Goal: Task Accomplishment & Management: Use online tool/utility

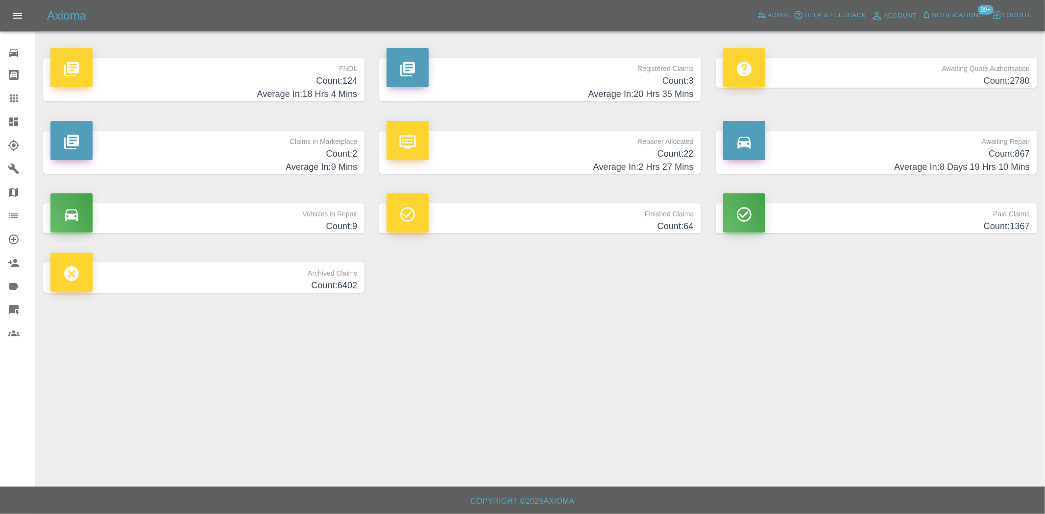
click at [339, 88] on h4 "Average In: 18 Hrs 4 Mins" at bounding box center [203, 94] width 307 height 13
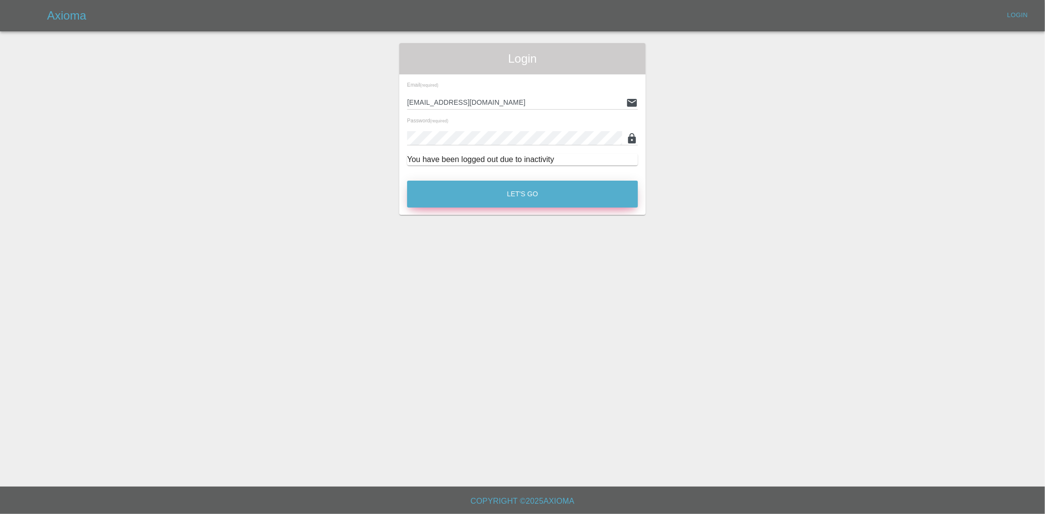
drag, startPoint x: 501, startPoint y: 178, endPoint x: 496, endPoint y: 194, distance: 17.0
click at [499, 185] on div "Let's Go" at bounding box center [523, 191] width 232 height 37
click at [496, 194] on button "Let's Go" at bounding box center [522, 194] width 231 height 27
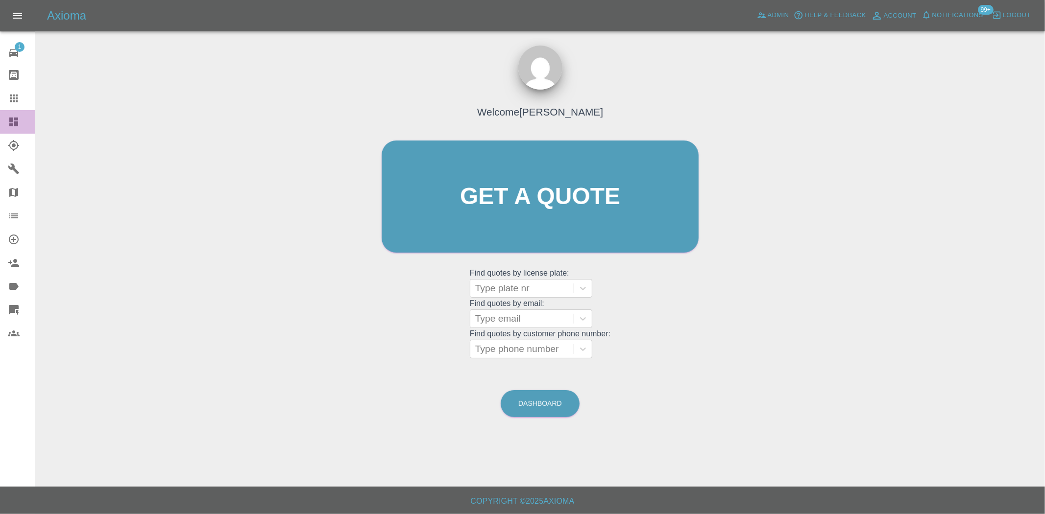
click at [22, 117] on div at bounding box center [21, 122] width 27 height 12
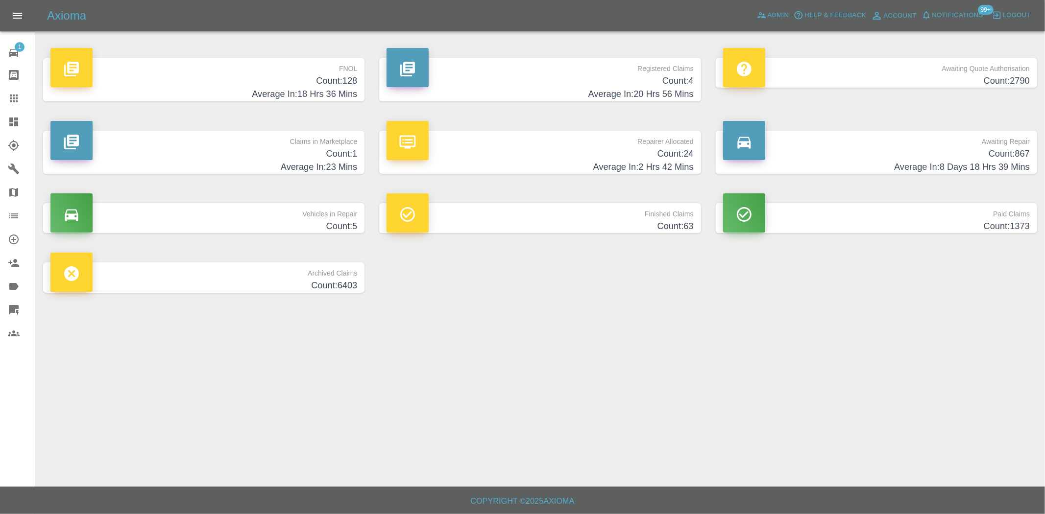
click at [316, 79] on h4 "Count: 128" at bounding box center [203, 80] width 307 height 13
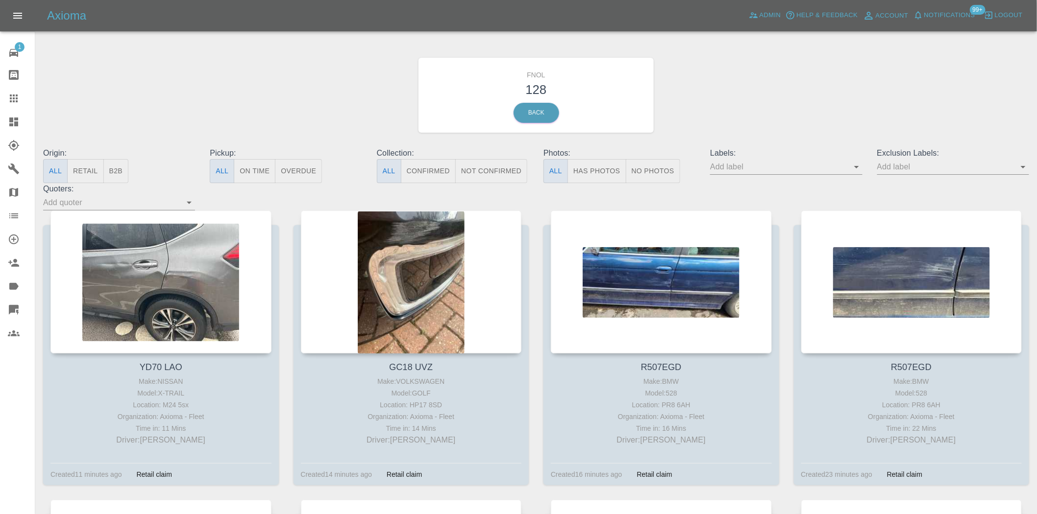
click at [14, 119] on icon at bounding box center [14, 122] width 12 height 12
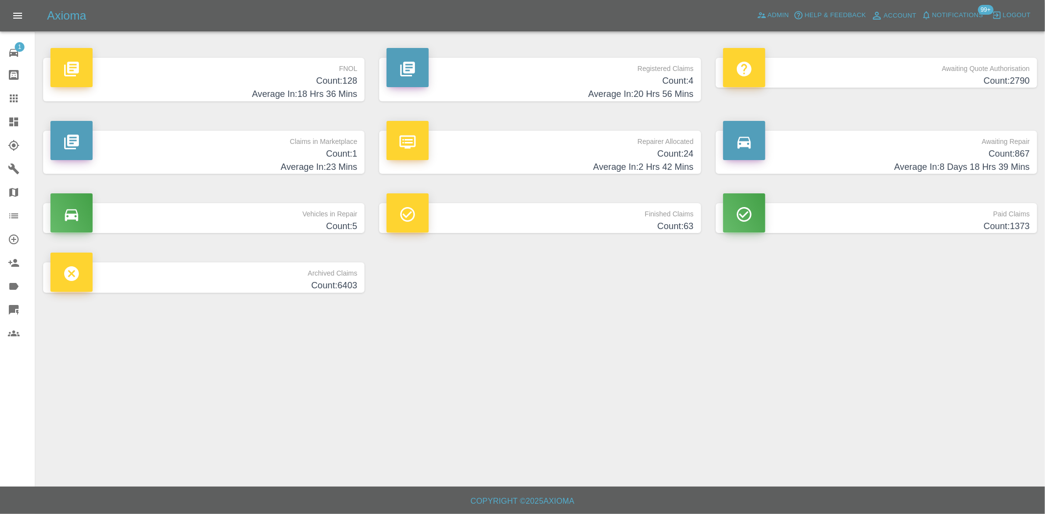
click at [659, 69] on p "Registered Claims" at bounding box center [540, 66] width 307 height 17
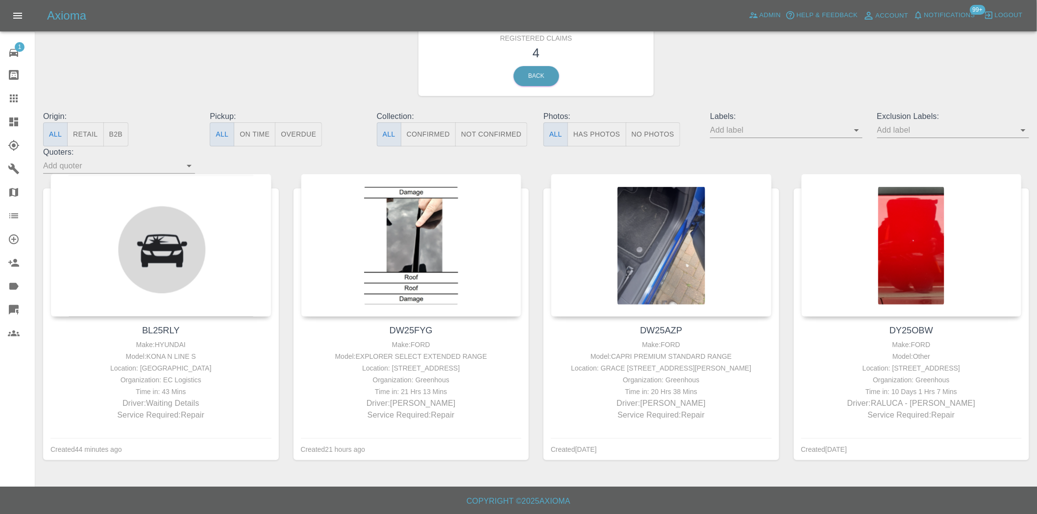
scroll to position [49, 0]
click at [10, 117] on icon at bounding box center [14, 122] width 12 height 12
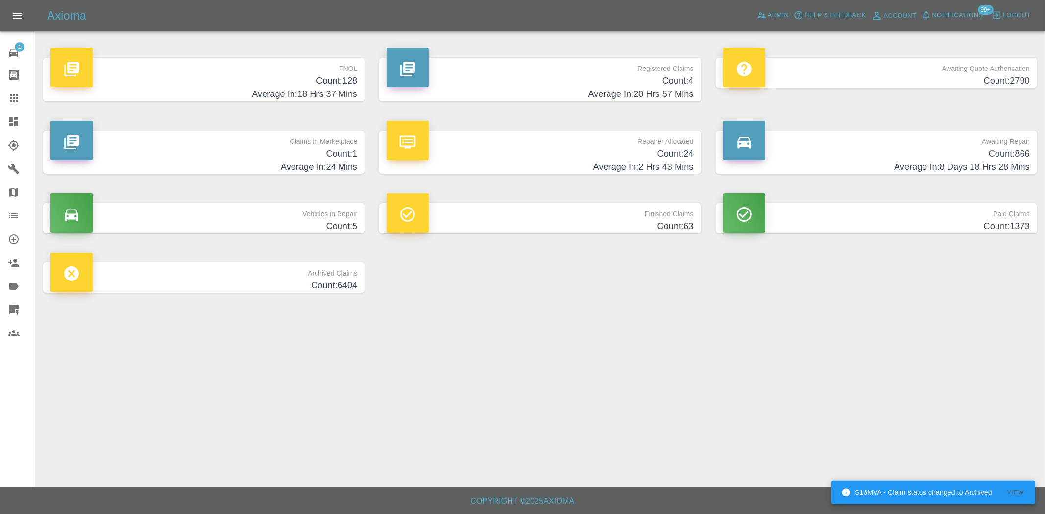
click at [327, 76] on h4 "Count: 128" at bounding box center [203, 80] width 307 height 13
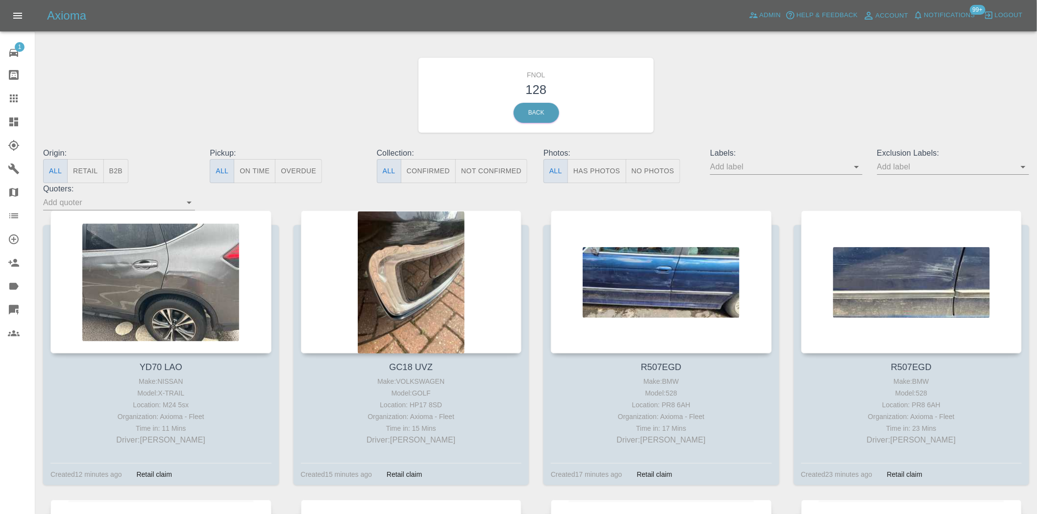
drag, startPoint x: 386, startPoint y: 238, endPoint x: 922, endPoint y: 160, distance: 542.5
click at [847, 160] on input "text" at bounding box center [778, 166] width 137 height 15
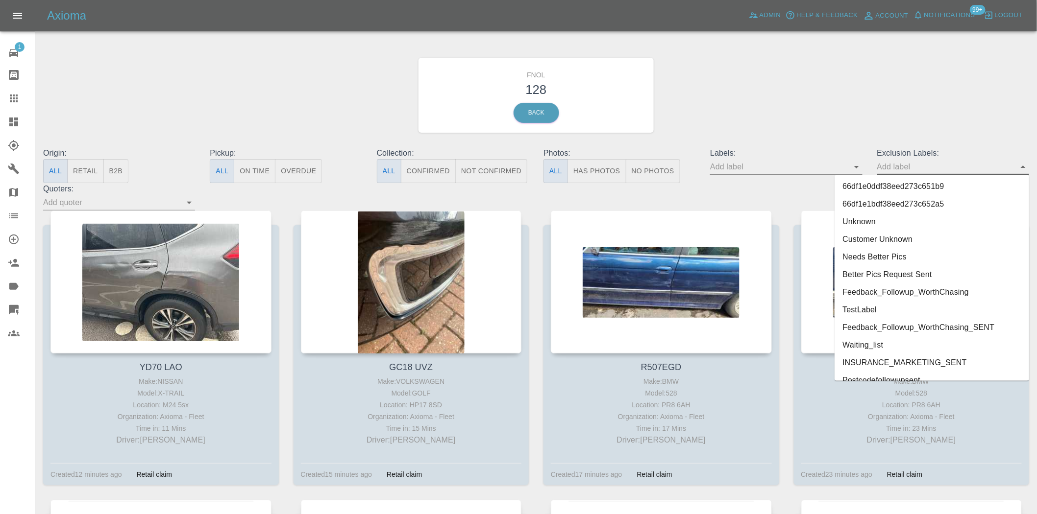
scroll to position [2059, 0]
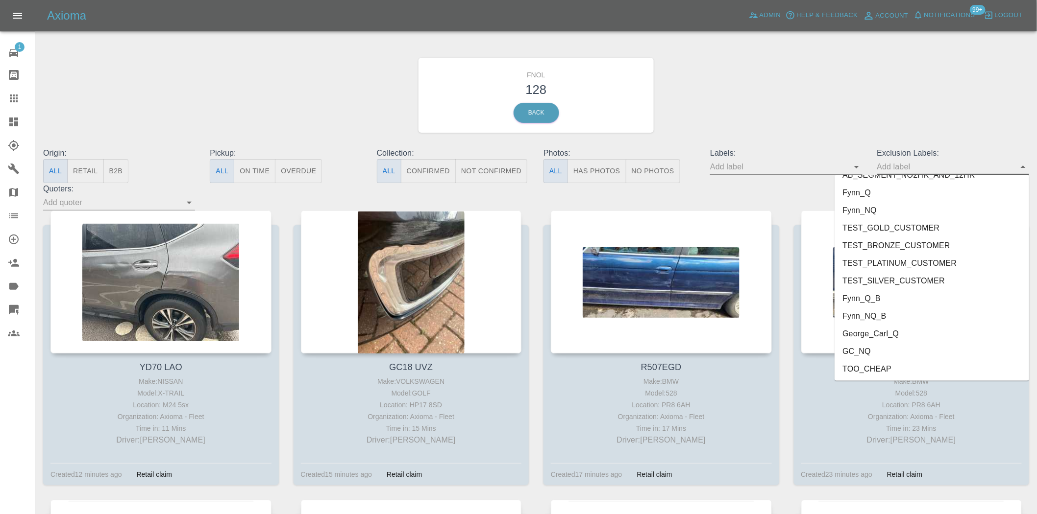
click at [868, 333] on li "George_Carl_Q" at bounding box center [931, 334] width 194 height 18
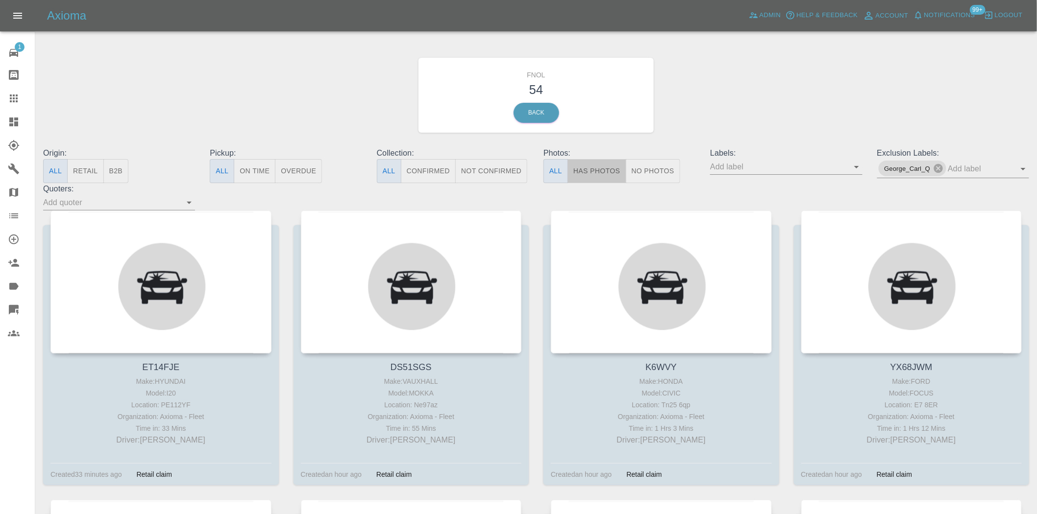
click at [607, 183] on button "Has Photos" at bounding box center [596, 171] width 59 height 24
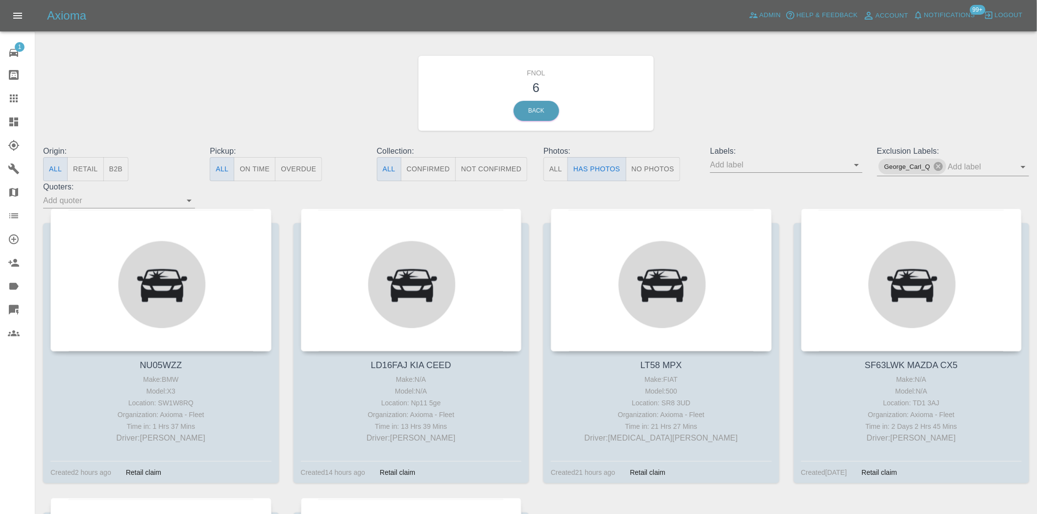
scroll to position [0, 0]
click at [647, 170] on button "No Photos" at bounding box center [653, 171] width 54 height 24
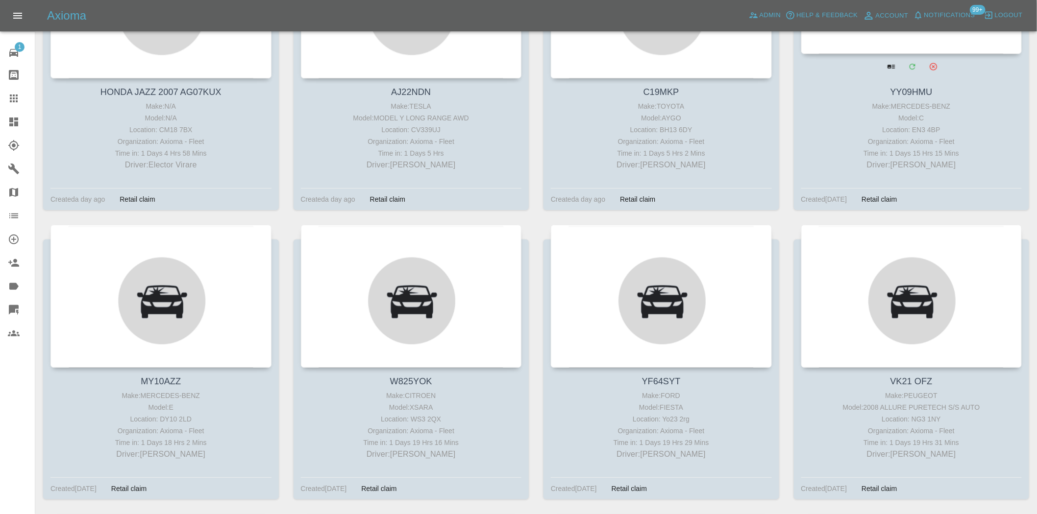
scroll to position [2722, 0]
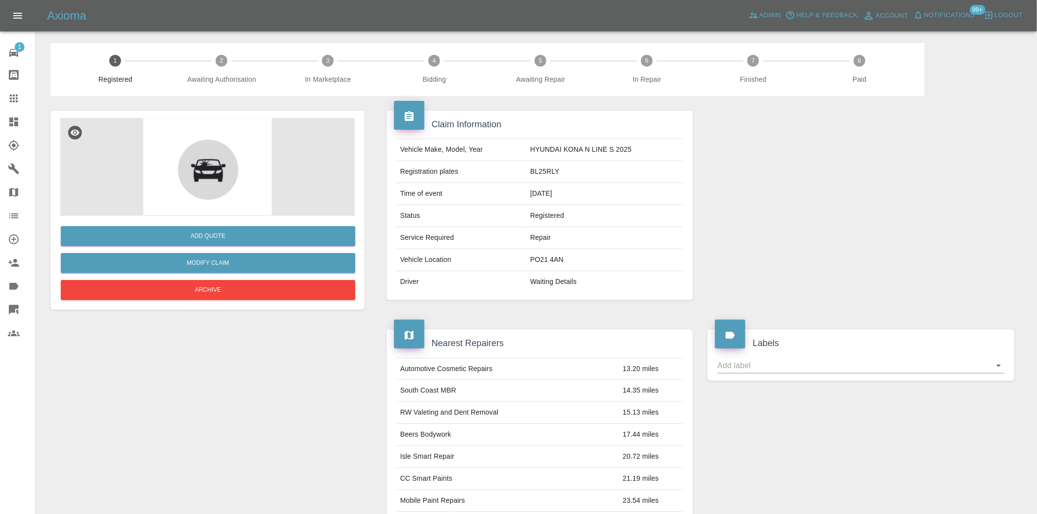
click at [252, 170] on img at bounding box center [207, 167] width 294 height 98
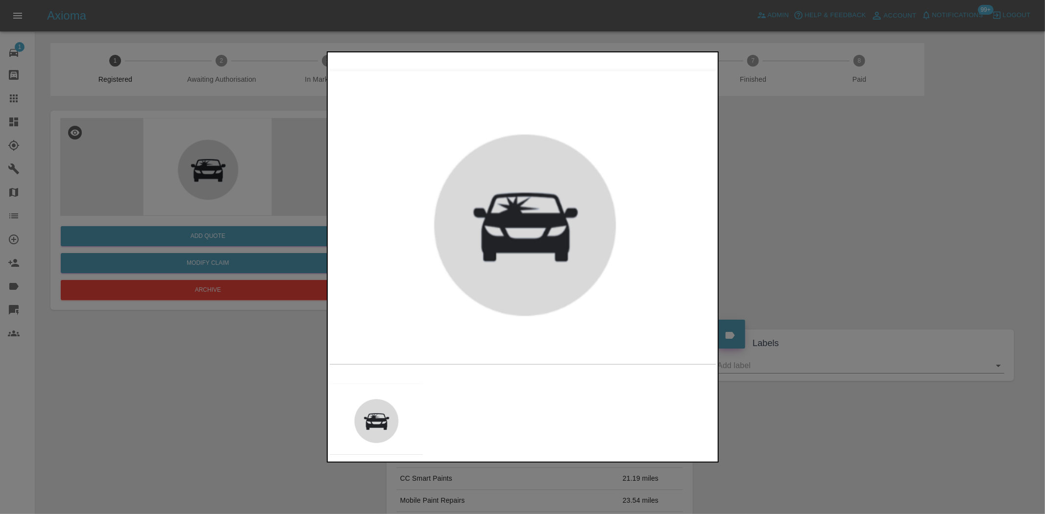
click at [571, 246] on img at bounding box center [523, 216] width 387 height 324
click at [221, 173] on div at bounding box center [522, 257] width 1045 height 514
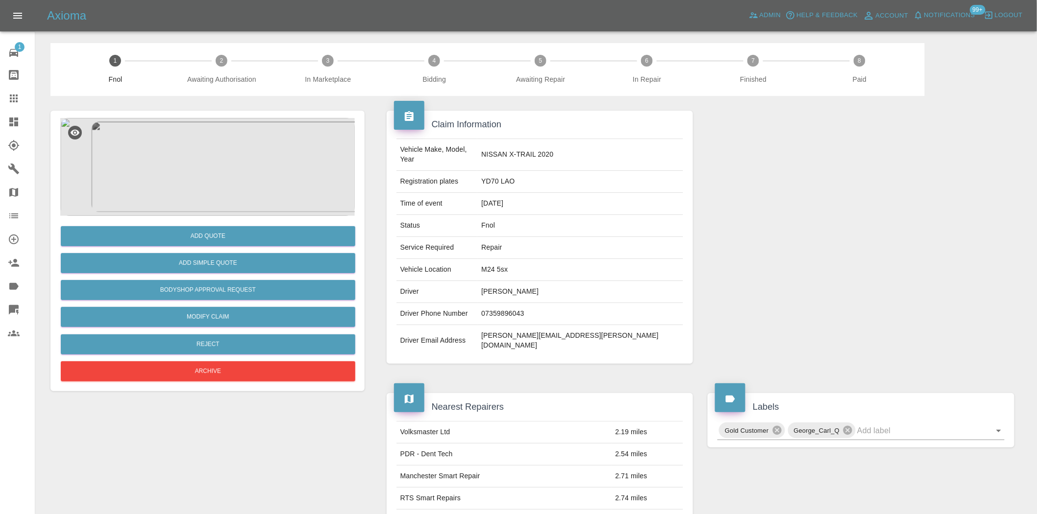
click at [229, 131] on img at bounding box center [207, 167] width 294 height 98
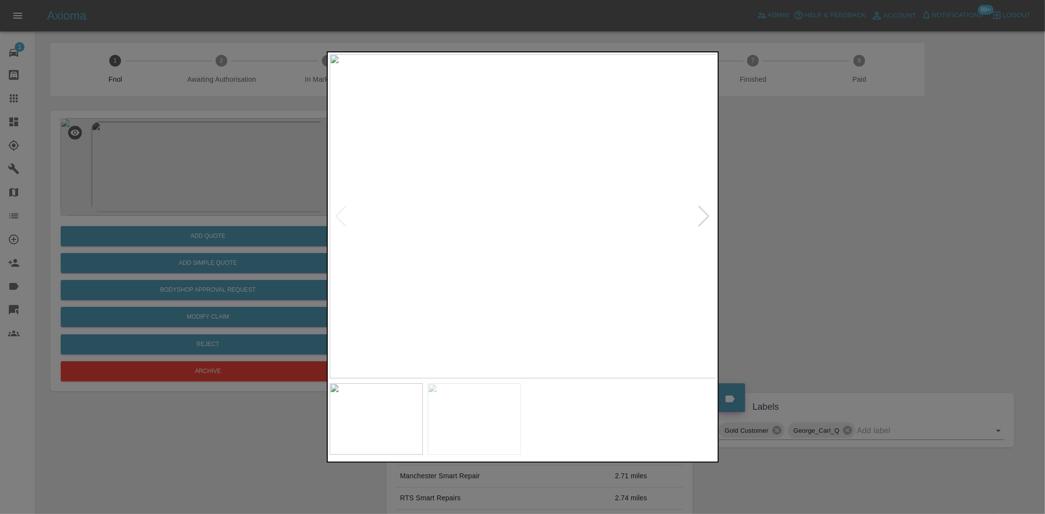
drag, startPoint x: 231, startPoint y: 213, endPoint x: 239, endPoint y: 200, distance: 15.2
click at [236, 206] on div at bounding box center [522, 257] width 1045 height 514
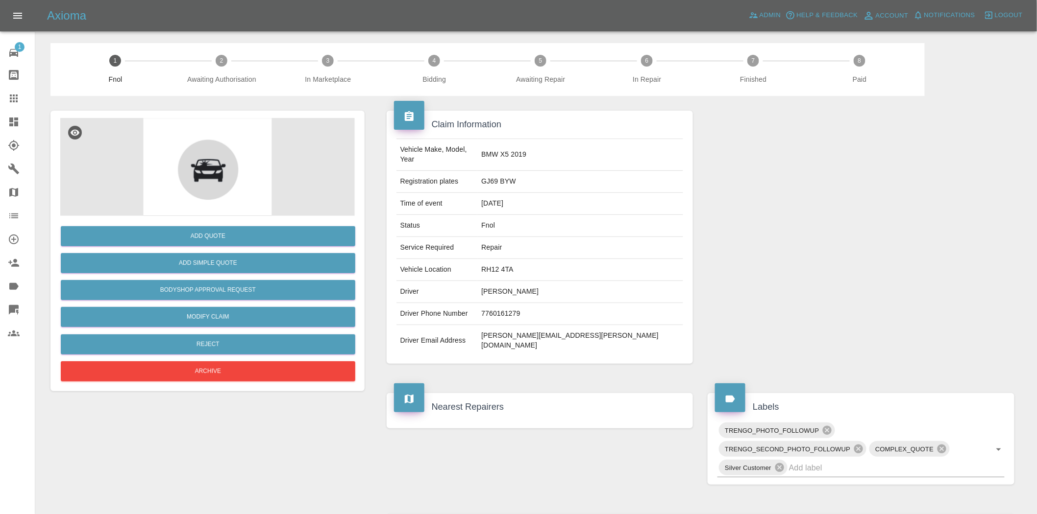
click at [220, 144] on img at bounding box center [207, 167] width 294 height 98
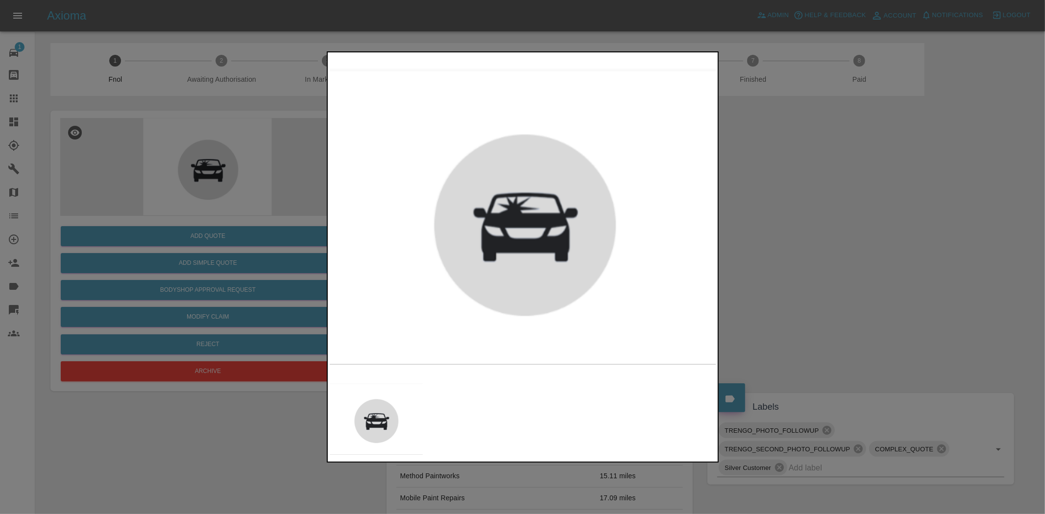
click at [135, 139] on div at bounding box center [522, 257] width 1045 height 514
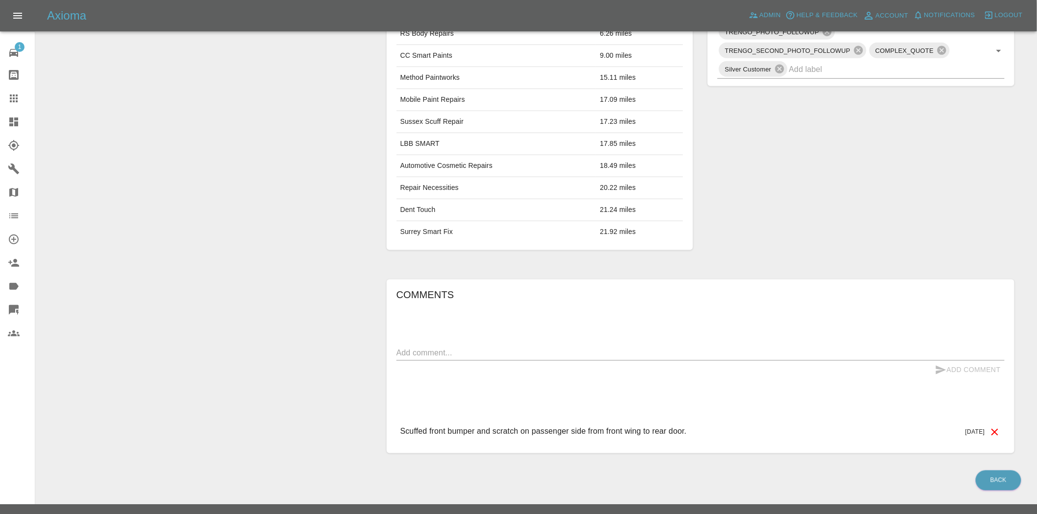
scroll to position [72, 0]
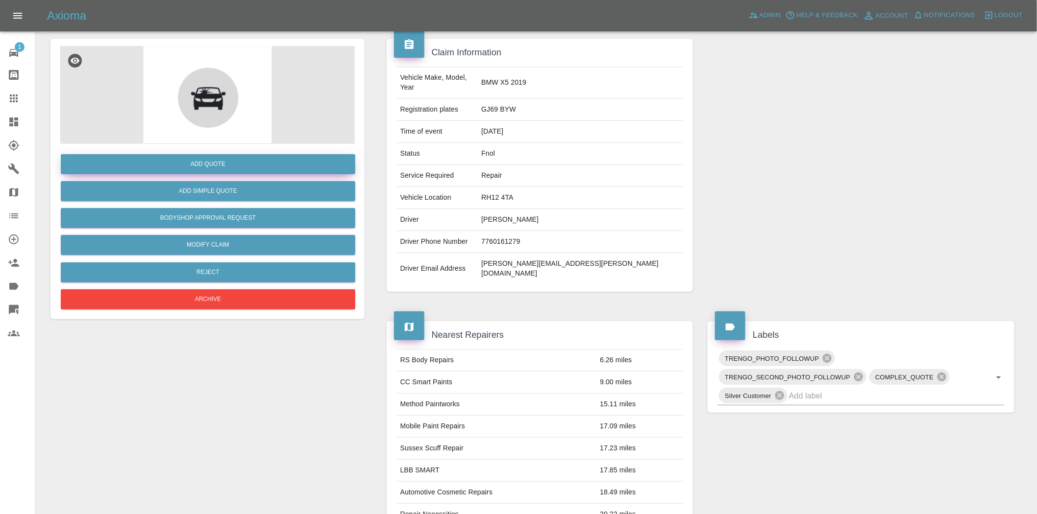
click at [254, 158] on button "Add Quote" at bounding box center [208, 164] width 294 height 20
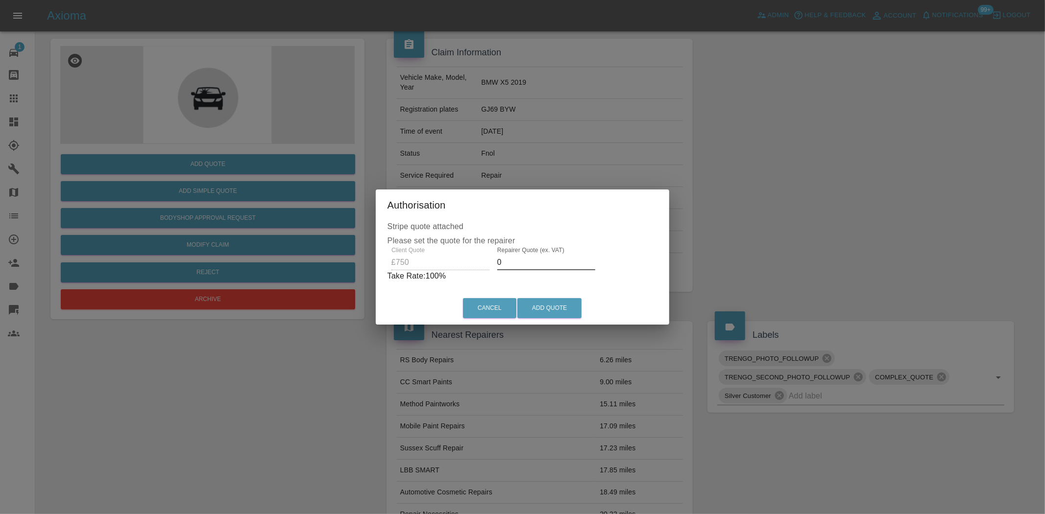
click at [428, 268] on div "Client Quote £750 Repairer Quote (ex. VAT) 0 Take Rate: 100 %" at bounding box center [523, 264] width 270 height 35
type input "400"
click at [554, 302] on button "Add Quote" at bounding box center [549, 308] width 64 height 20
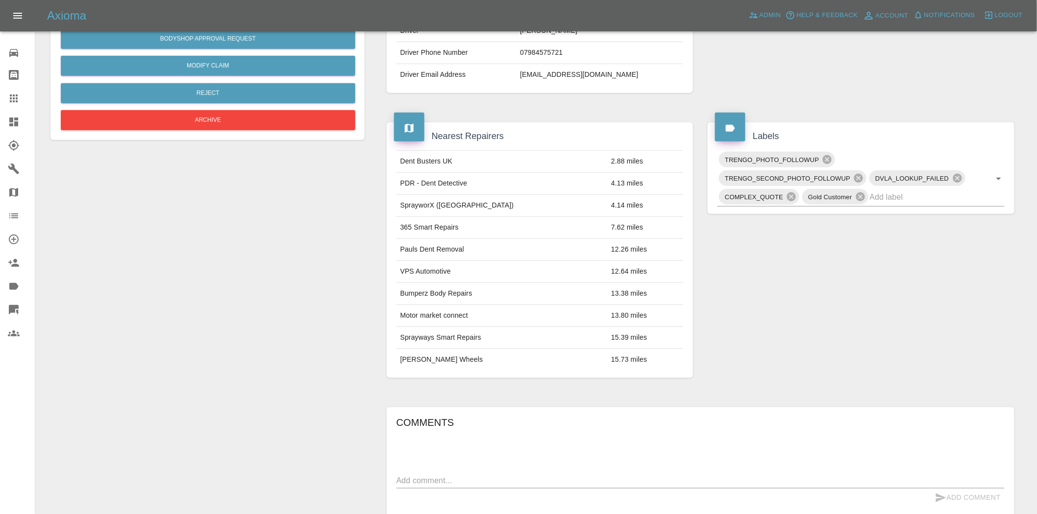
scroll to position [18, 0]
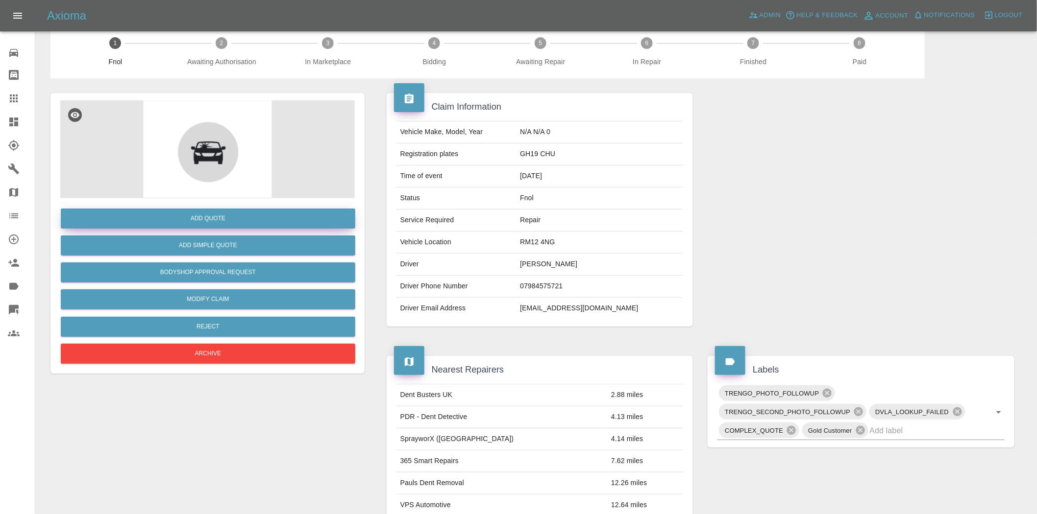
click at [221, 217] on button "Add Quote" at bounding box center [208, 219] width 294 height 20
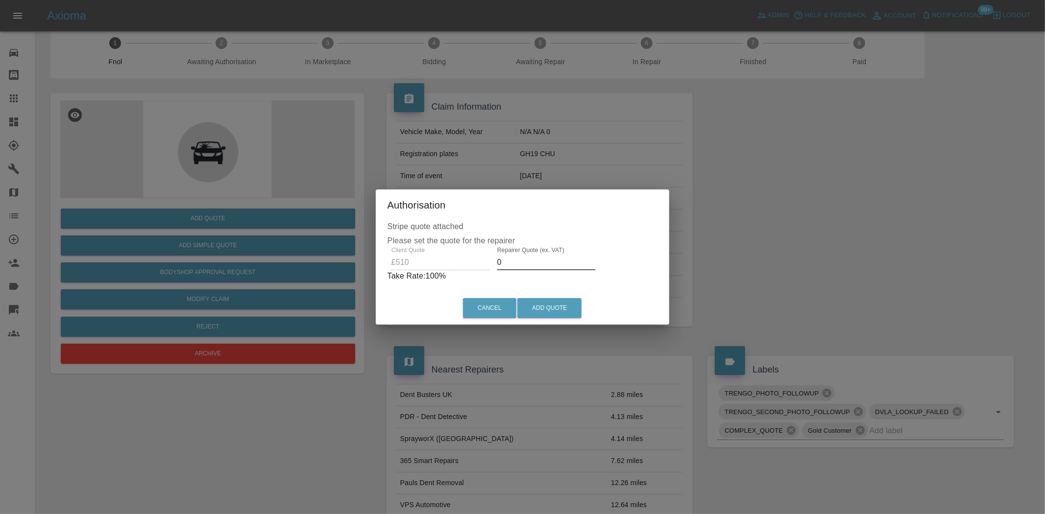
drag, startPoint x: 506, startPoint y: 255, endPoint x: 468, endPoint y: 271, distance: 41.0
click at [469, 271] on div "Client Quote £510 Repairer Quote (ex. VAT) 0 Take Rate: 100 %" at bounding box center [523, 264] width 270 height 35
type input "300"
drag, startPoint x: 536, startPoint y: 302, endPoint x: 693, endPoint y: 426, distance: 199.8
click at [537, 302] on button "Add Quote" at bounding box center [549, 308] width 64 height 20
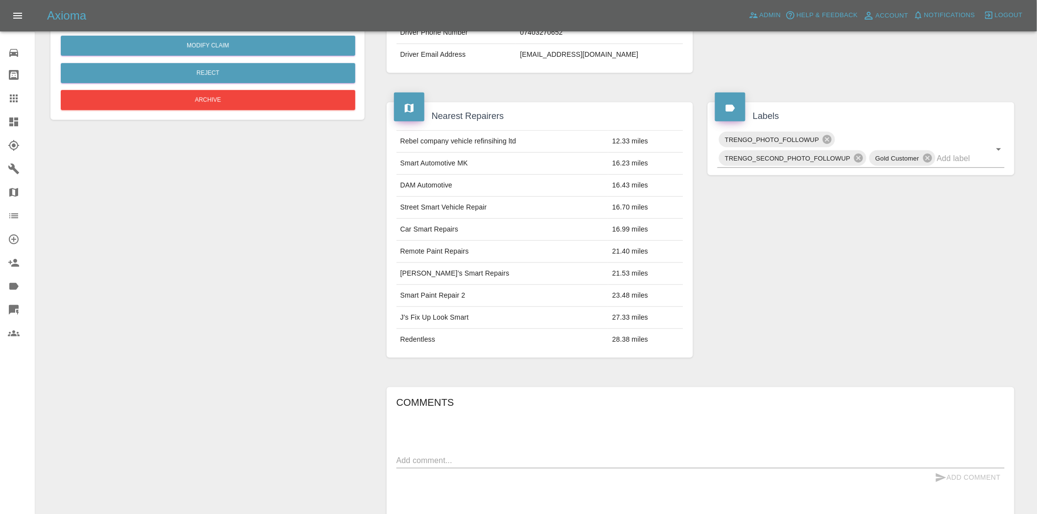
scroll to position [72, 0]
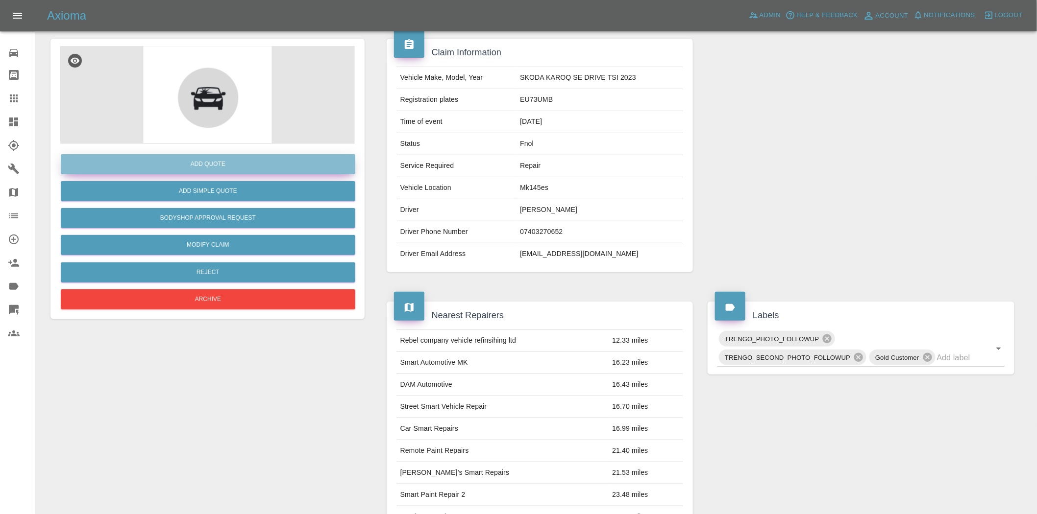
click at [221, 163] on button "Add Quote" at bounding box center [208, 164] width 294 height 20
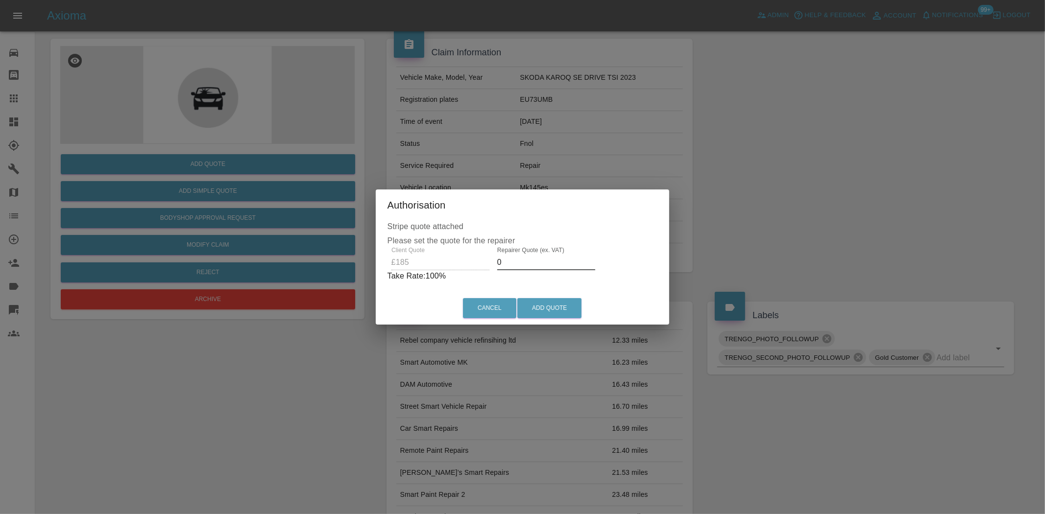
click at [477, 263] on div "Client Quote £185 Repairer Quote (ex. VAT) 0 Take Rate: 100 %" at bounding box center [523, 264] width 270 height 35
type input "120"
click at [543, 294] on div "Cancel Add Quote" at bounding box center [523, 308] width 290 height 33
click at [555, 316] on button "Add Quote" at bounding box center [549, 308] width 64 height 20
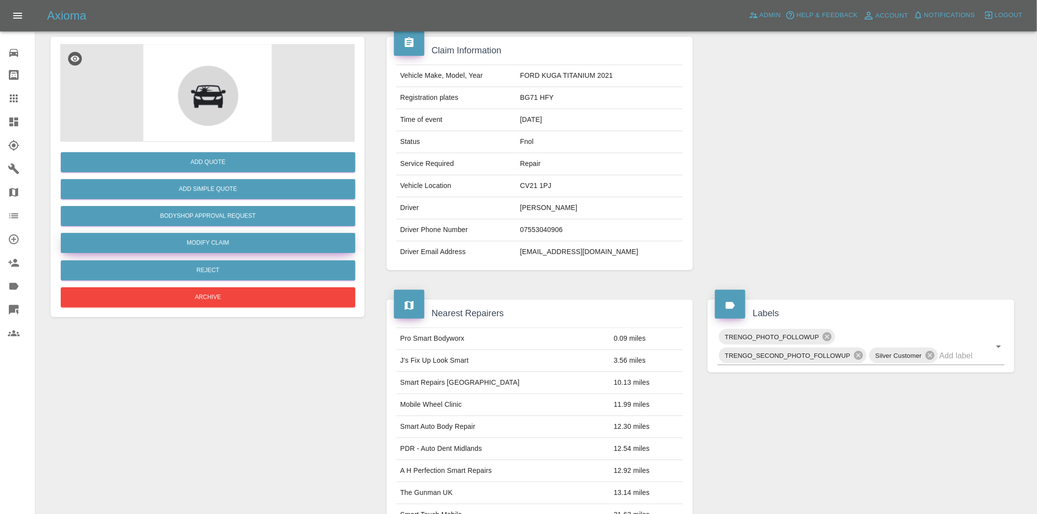
scroll to position [72, 0]
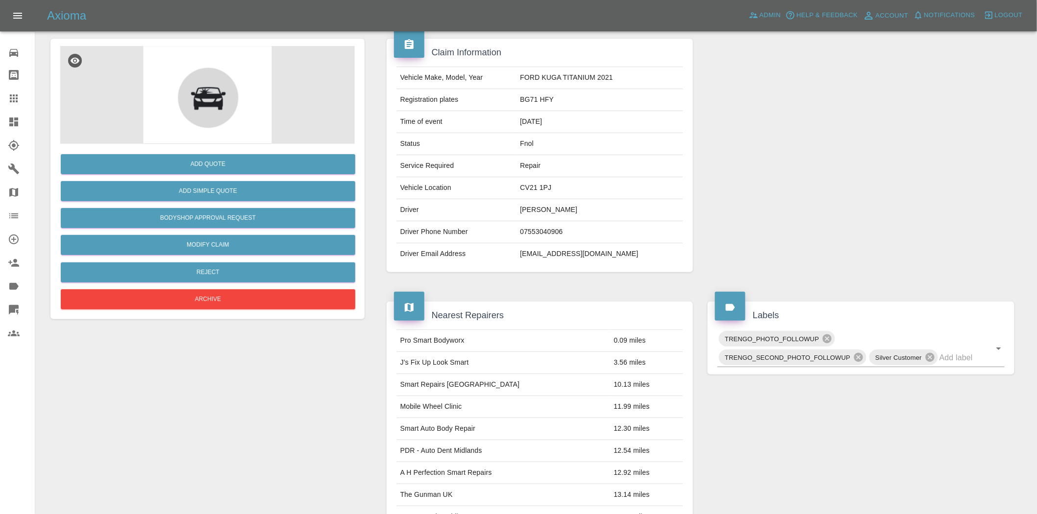
click at [224, 152] on div "Add Quote" at bounding box center [207, 164] width 294 height 25
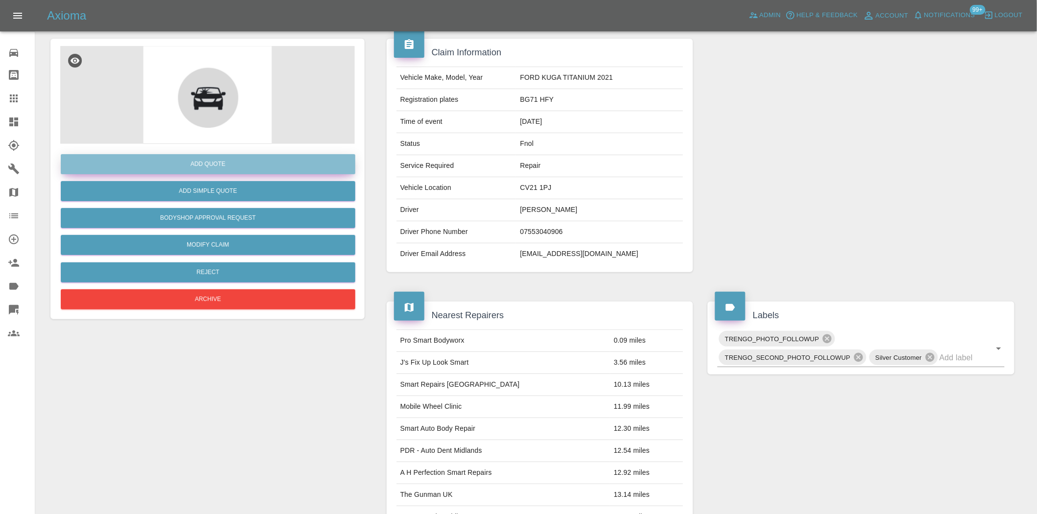
click at [224, 154] on button "Add Quote" at bounding box center [208, 164] width 294 height 20
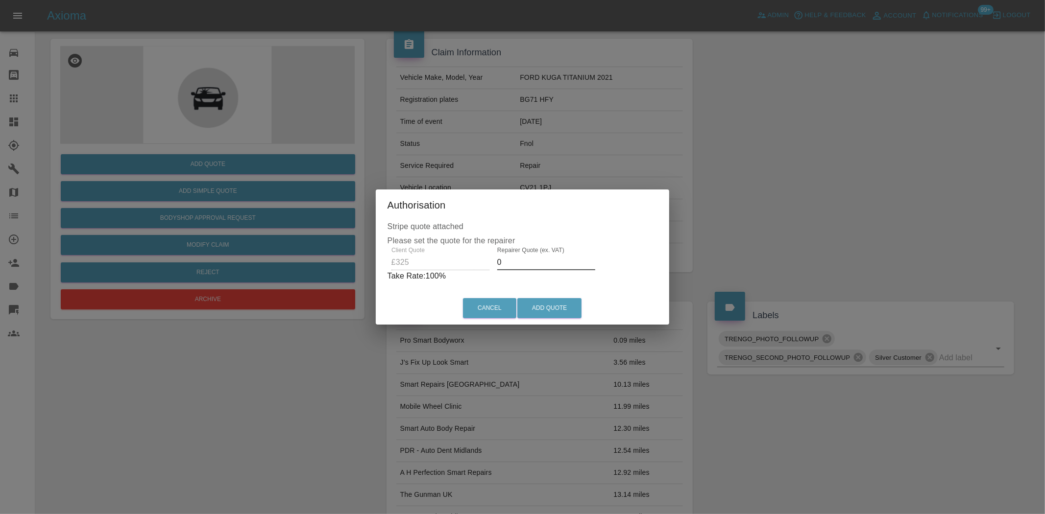
drag, startPoint x: 513, startPoint y: 263, endPoint x: 485, endPoint y: 268, distance: 28.4
click at [487, 268] on div "Client Quote £325 Repairer Quote (ex. VAT) 0 Take Rate: 100 %" at bounding box center [523, 264] width 270 height 35
type input "200"
drag, startPoint x: 543, startPoint y: 309, endPoint x: 579, endPoint y: 314, distance: 36.7
click at [544, 309] on button "Add Quote" at bounding box center [549, 308] width 64 height 20
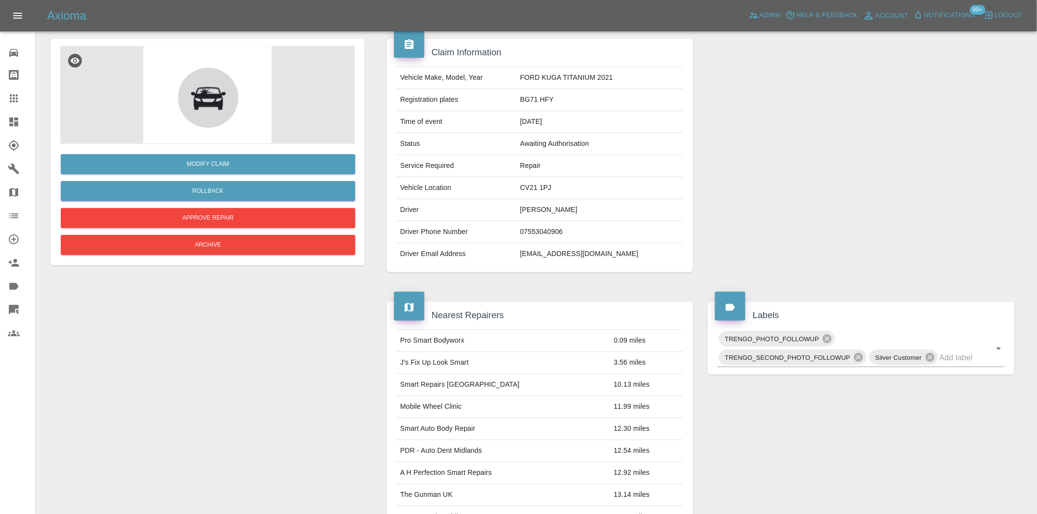
scroll to position [0, 0]
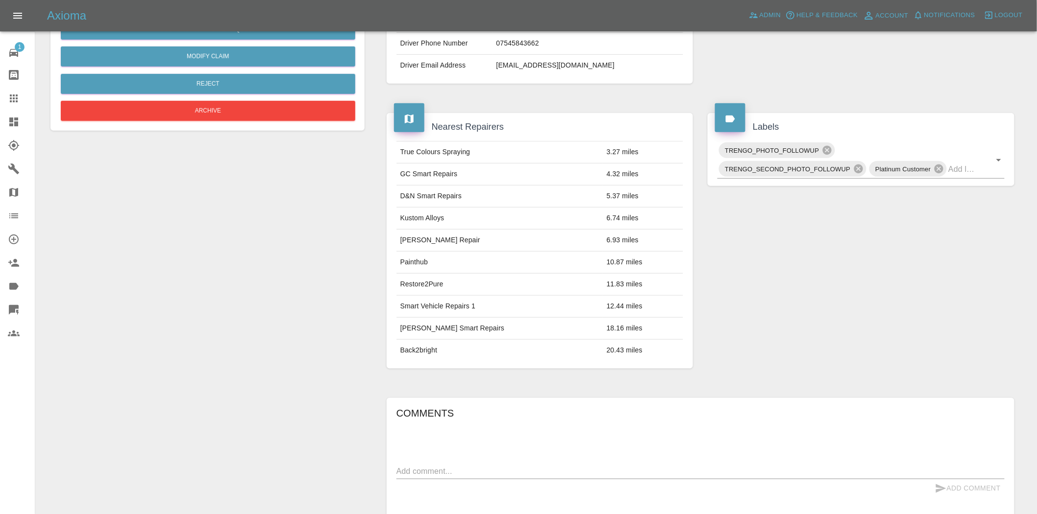
scroll to position [18, 0]
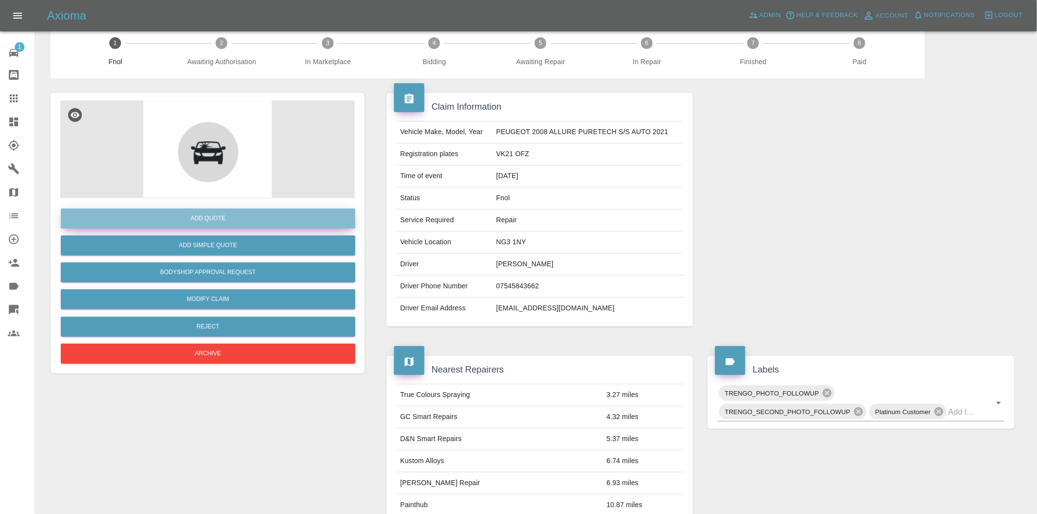
click at [257, 218] on button "Add Quote" at bounding box center [208, 219] width 294 height 20
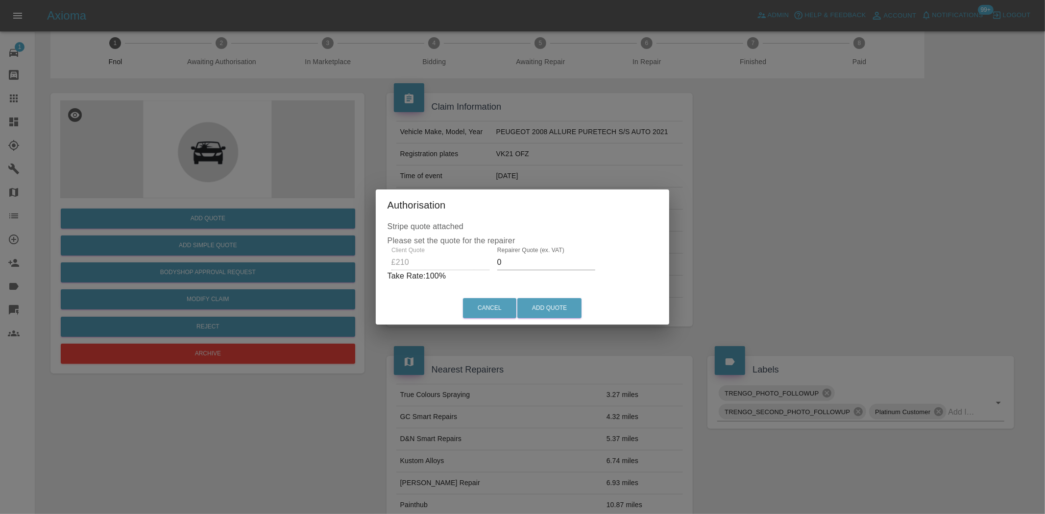
drag, startPoint x: 449, startPoint y: 272, endPoint x: 430, endPoint y: 272, distance: 18.6
click at [432, 272] on div "Client Quote £210 Repairer Quote (ex. VAT) 0 Take Rate: 100 %" at bounding box center [523, 264] width 270 height 35
type input "120"
click at [549, 301] on button "Add Quote" at bounding box center [549, 308] width 64 height 20
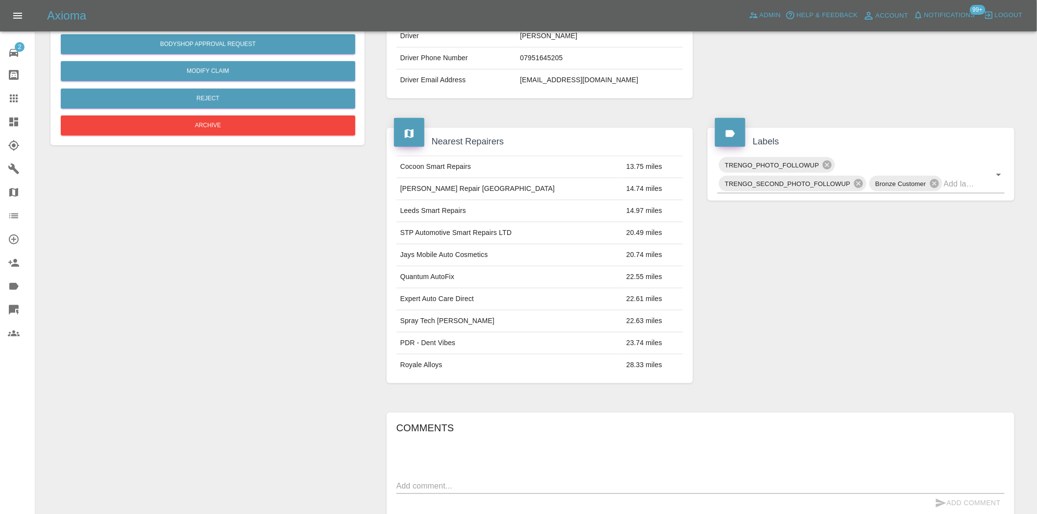
scroll to position [72, 0]
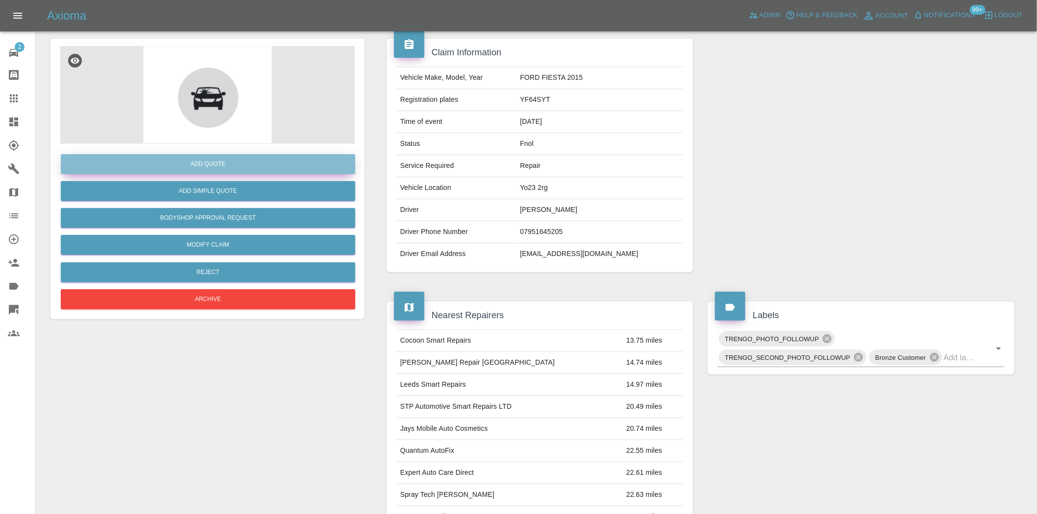
click at [273, 155] on button "Add Quote" at bounding box center [208, 164] width 294 height 20
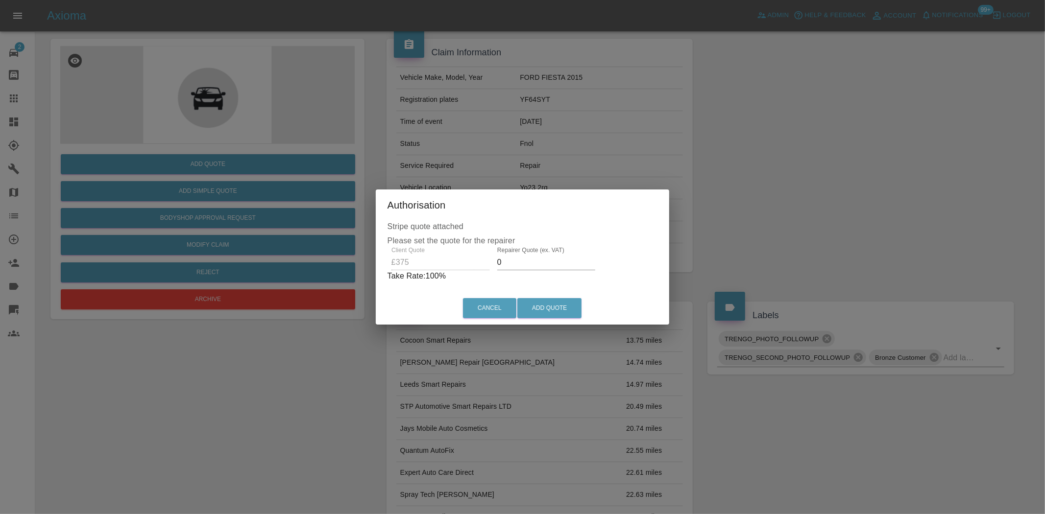
click at [436, 265] on div "Client Quote £375 Repairer Quote (ex. VAT) 0 Take Rate: 100 %" at bounding box center [523, 264] width 270 height 35
type input "200"
drag, startPoint x: 536, startPoint y: 305, endPoint x: 549, endPoint y: 320, distance: 19.8
click at [536, 307] on button "Add Quote" at bounding box center [549, 308] width 64 height 20
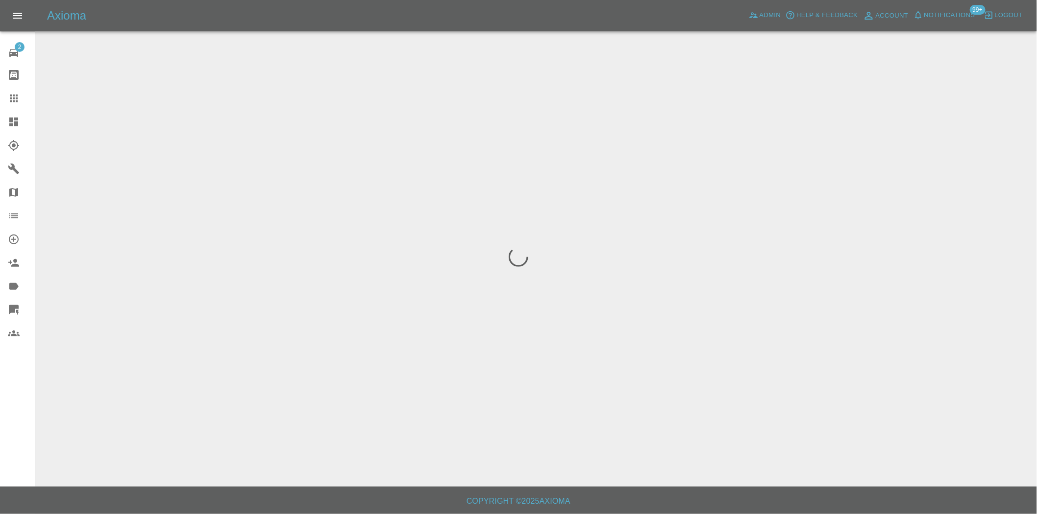
scroll to position [0, 0]
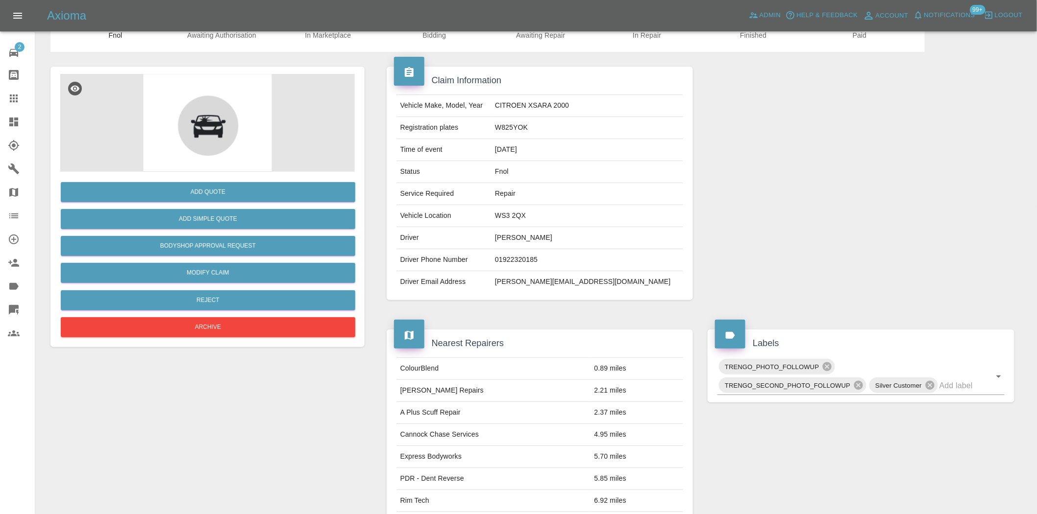
scroll to position [18, 0]
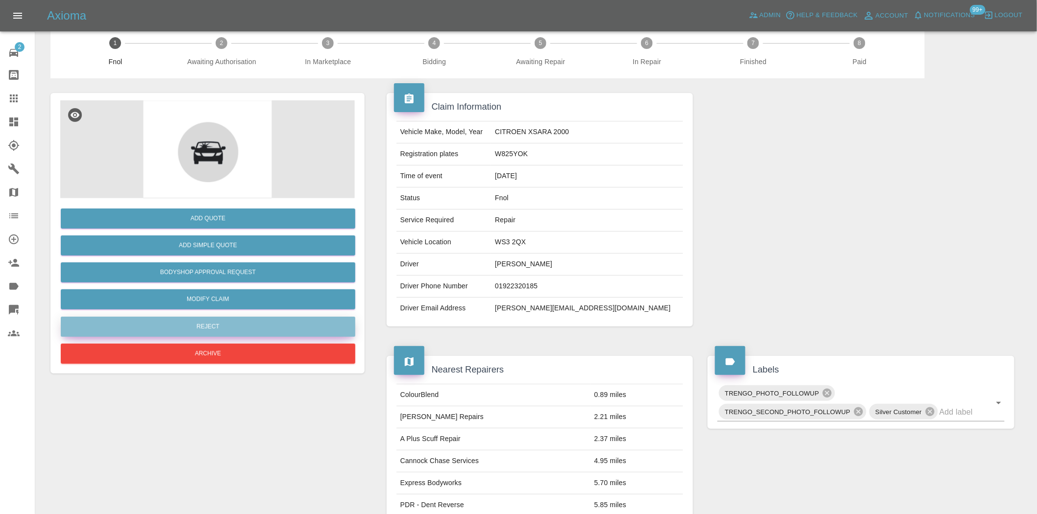
click at [233, 320] on button "Reject" at bounding box center [208, 327] width 294 height 20
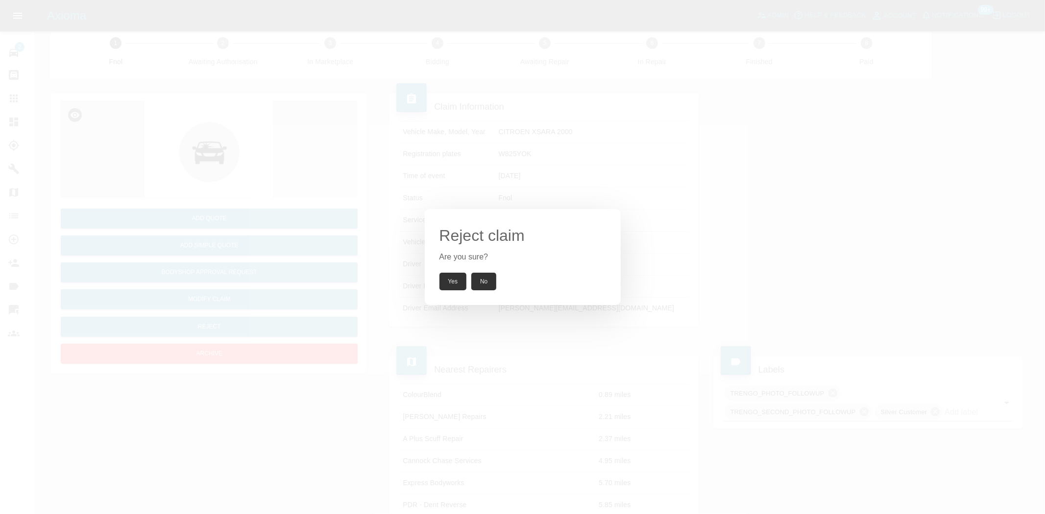
click at [461, 281] on button "Yes" at bounding box center [452, 282] width 27 height 18
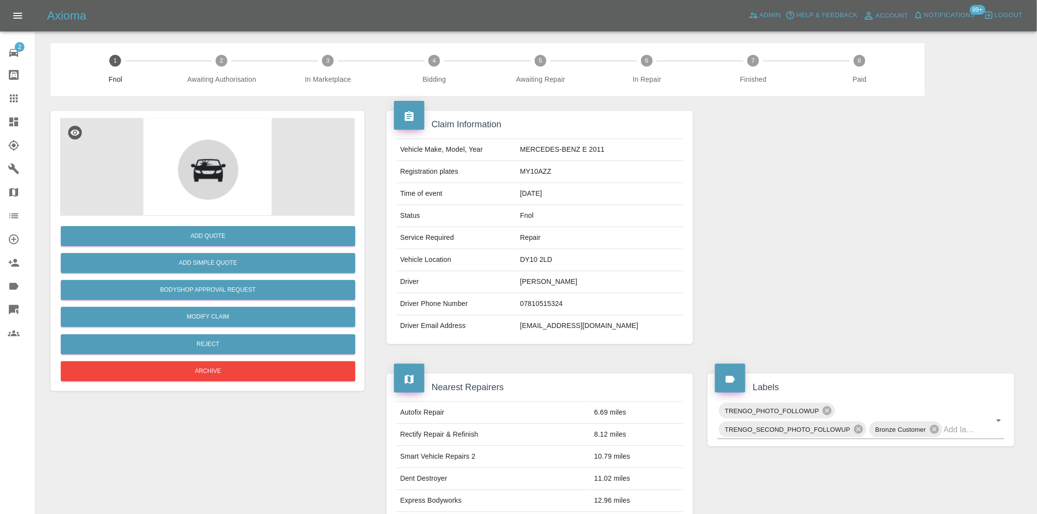
click at [248, 222] on div "Add Quote Add Simple Quote Bodyshop Approval Request Modify Claim Reject Archive" at bounding box center [207, 300] width 294 height 168
click at [246, 229] on button "Add Quote" at bounding box center [208, 236] width 294 height 20
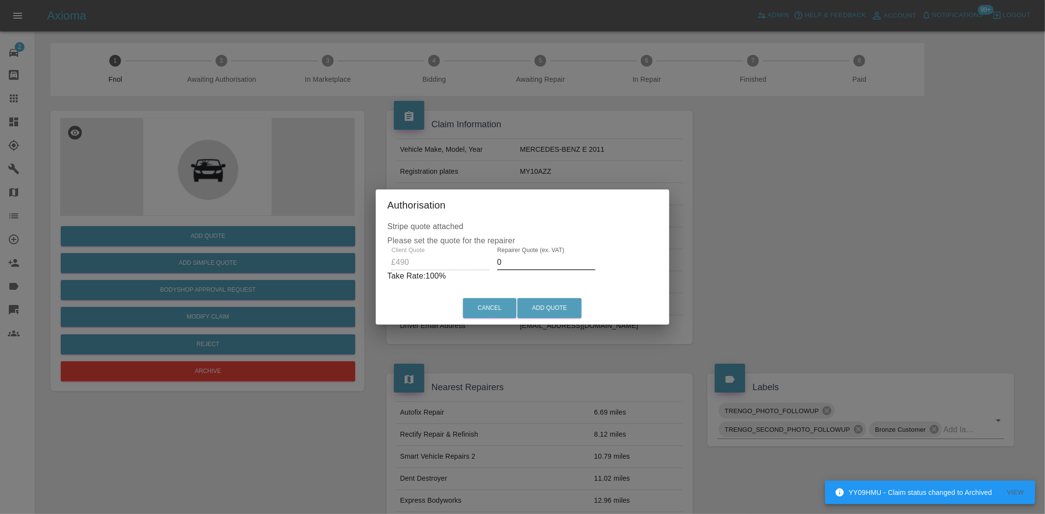
click at [480, 262] on div "Client Quote £490 Repairer Quote (ex. VAT) 0 Take Rate: 100 %" at bounding box center [523, 264] width 270 height 35
type input "300"
click at [536, 311] on button "Add Quote" at bounding box center [549, 308] width 64 height 20
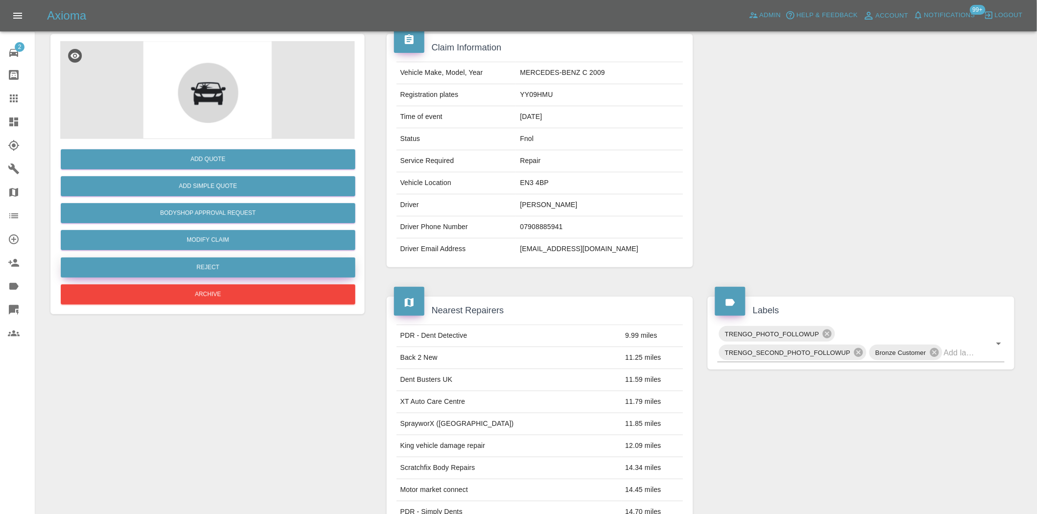
scroll to position [72, 0]
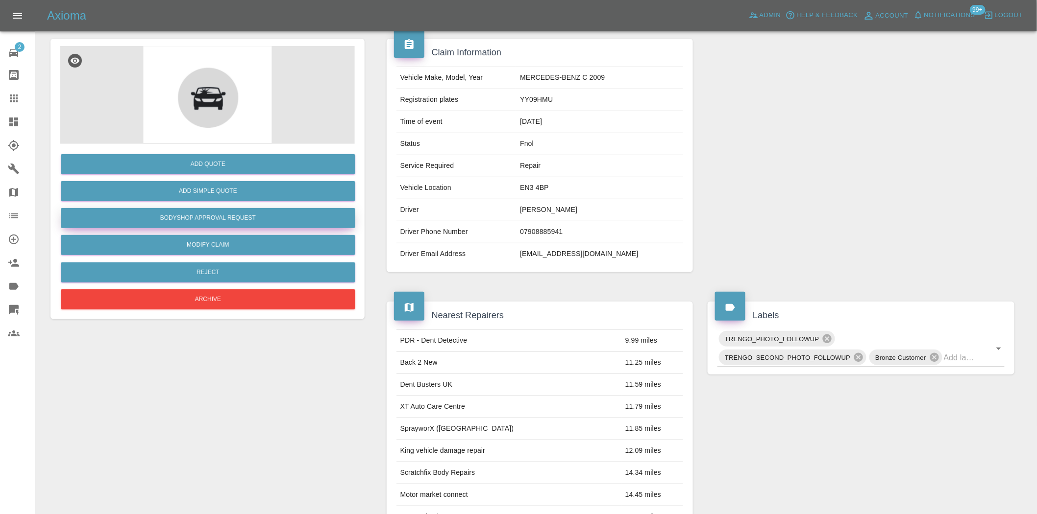
click at [226, 218] on button "Bodyshop Approval Request" at bounding box center [208, 218] width 294 height 20
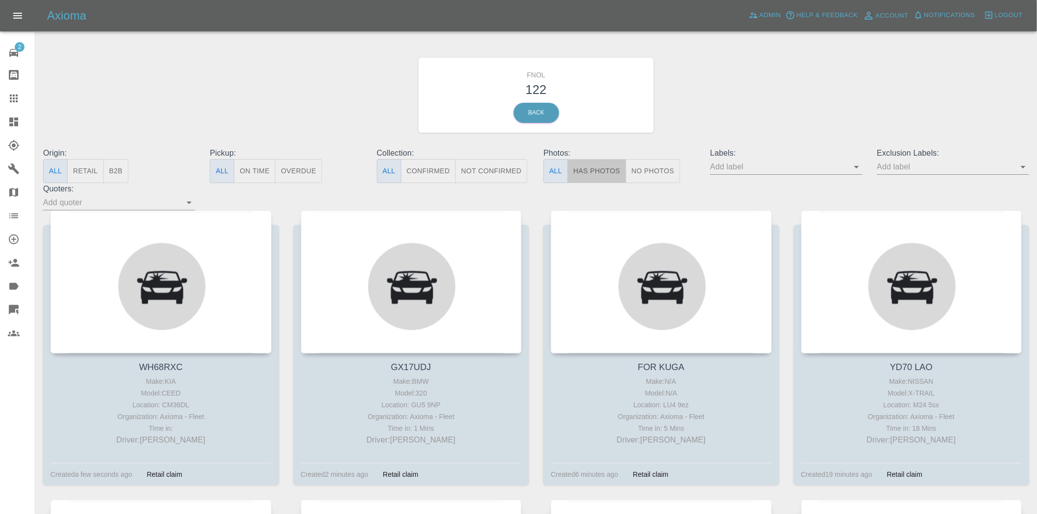
click at [589, 174] on button "Has Photos" at bounding box center [596, 171] width 59 height 24
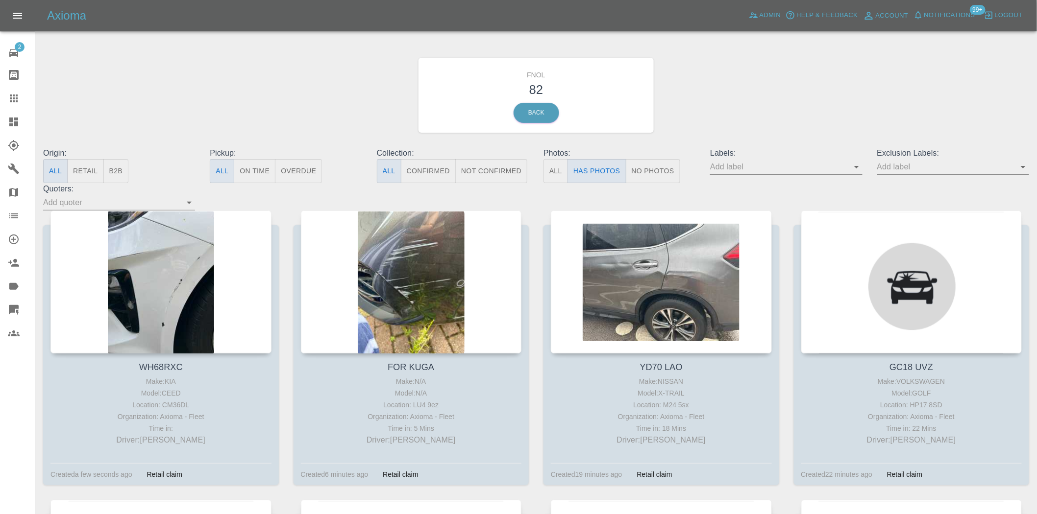
drag, startPoint x: 634, startPoint y: 249, endPoint x: 481, endPoint y: 168, distance: 174.0
click at [525, 203] on div "Origin: All Retail B2B Pickup: All On Time Overdue Collection: All Confirmed No…" at bounding box center [536, 178] width 1000 height 63
drag, startPoint x: 24, startPoint y: 123, endPoint x: 219, endPoint y: 56, distance: 206.7
click at [24, 123] on div at bounding box center [21, 122] width 27 height 12
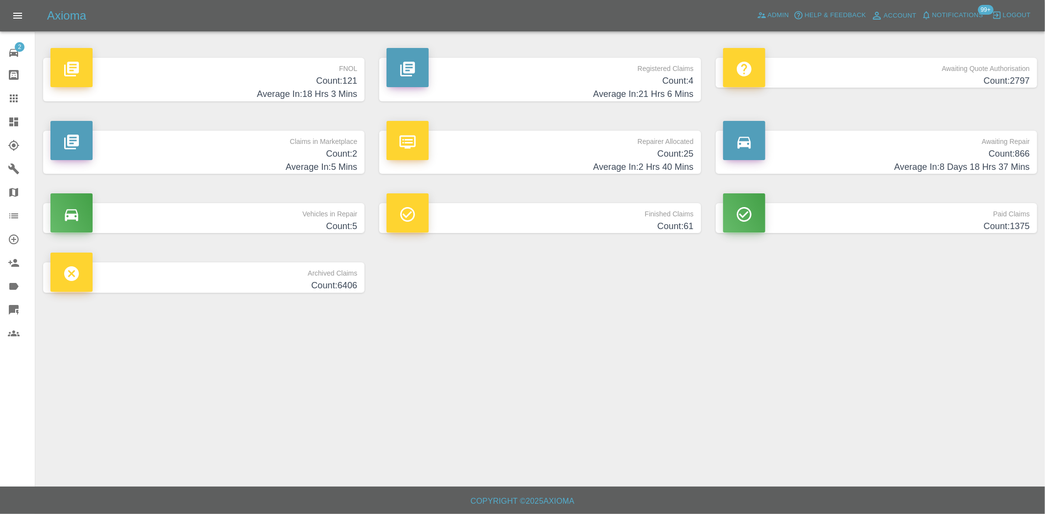
drag, startPoint x: 321, startPoint y: 87, endPoint x: 467, endPoint y: 183, distance: 175.1
click at [320, 87] on h4 "Count: 121" at bounding box center [203, 80] width 307 height 13
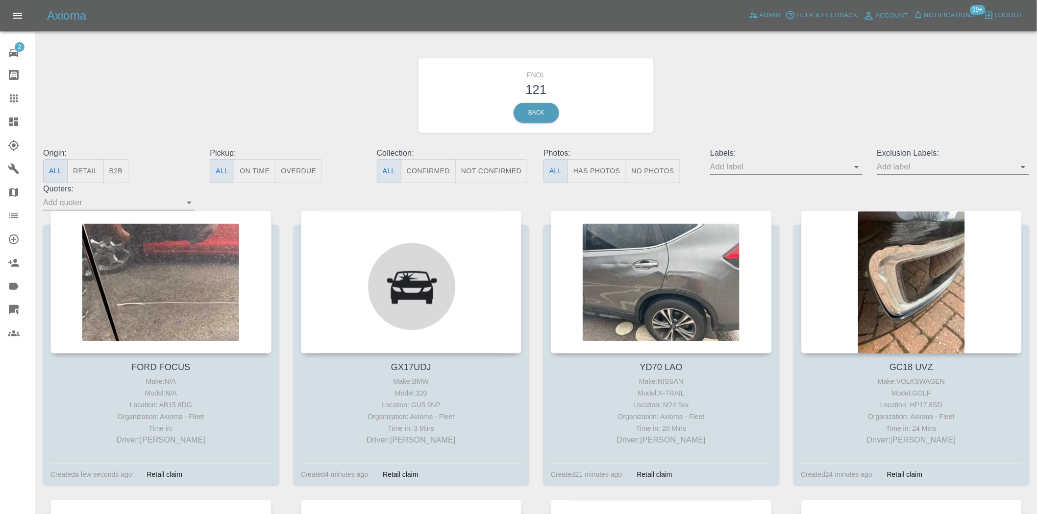
click at [847, 170] on input "text" at bounding box center [778, 166] width 137 height 15
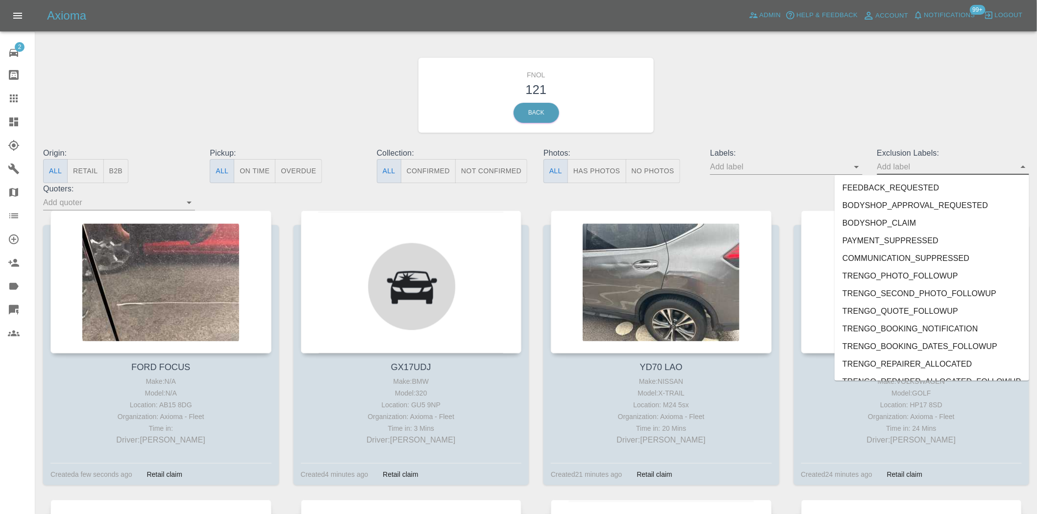
scroll to position [2059, 0]
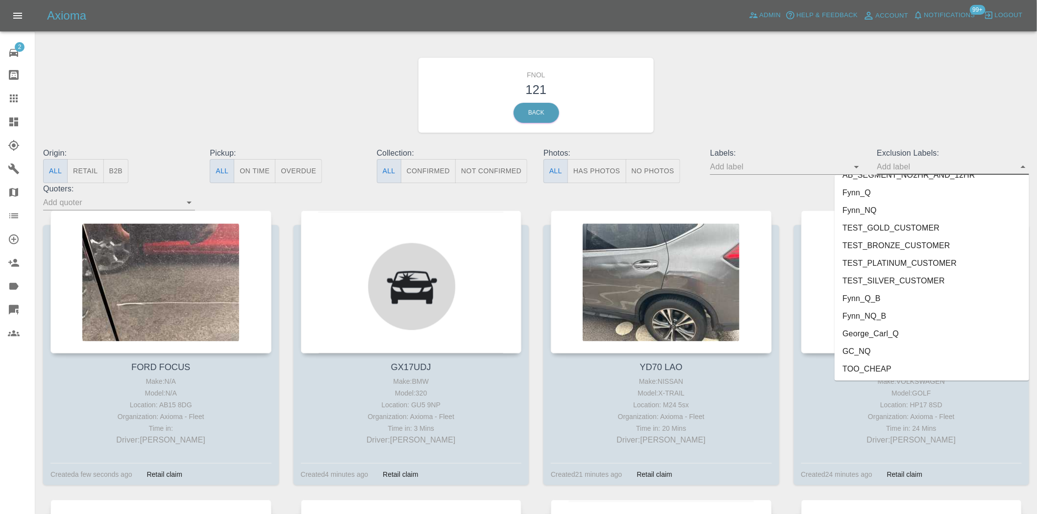
click at [919, 330] on li "George_Carl_Q" at bounding box center [931, 334] width 194 height 18
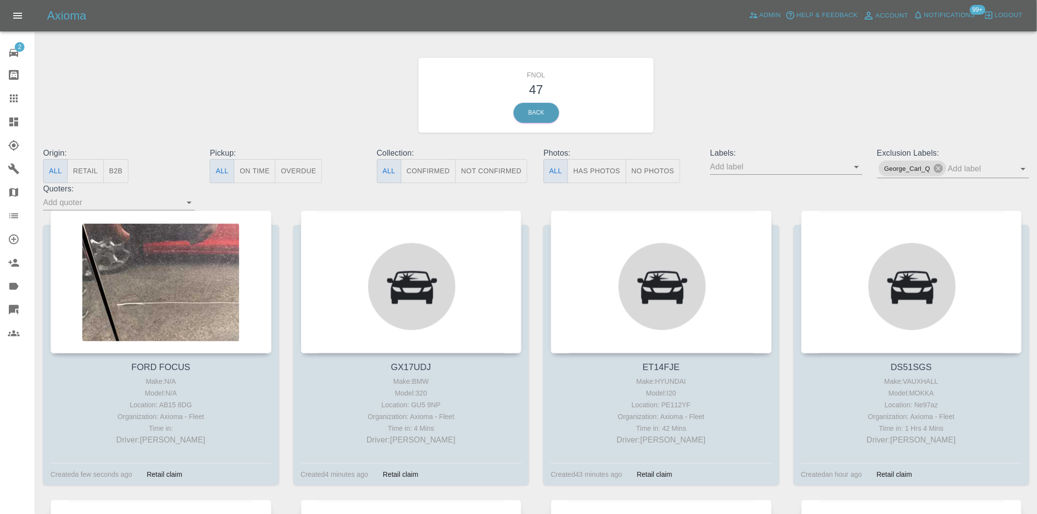
drag, startPoint x: 655, startPoint y: 163, endPoint x: 596, endPoint y: 196, distance: 68.2
click at [656, 163] on button "No Photos" at bounding box center [653, 171] width 54 height 24
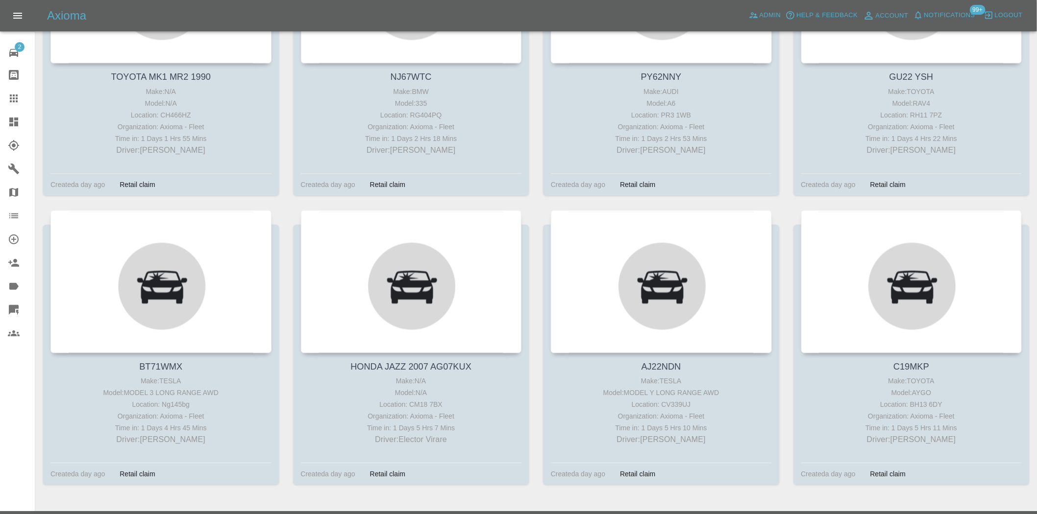
scroll to position [2632, 0]
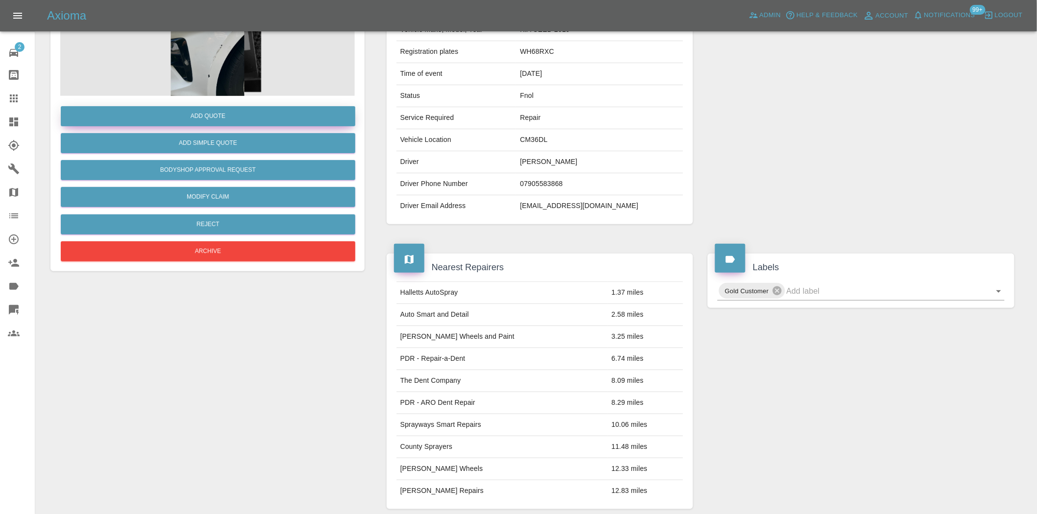
scroll to position [118, 0]
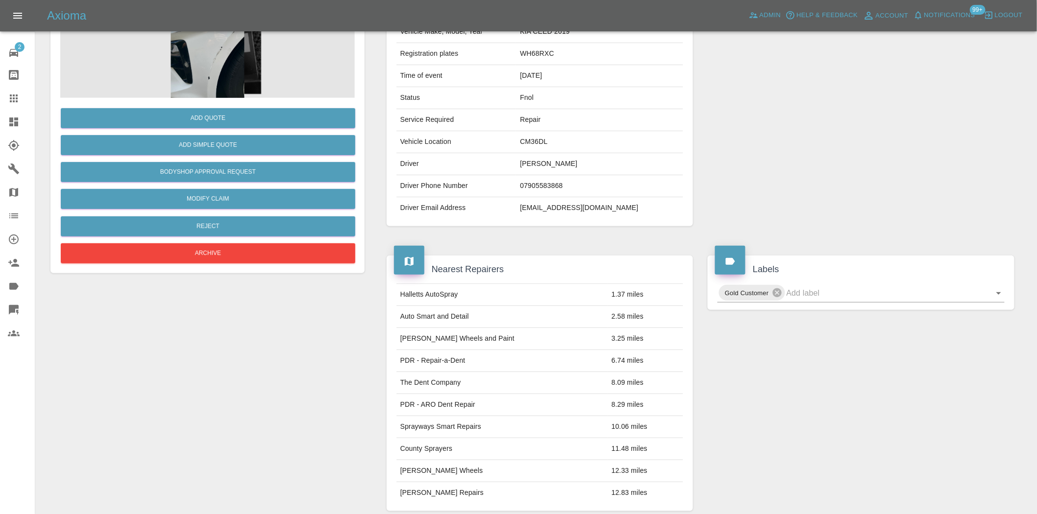
click at [196, 54] on img at bounding box center [207, 49] width 294 height 98
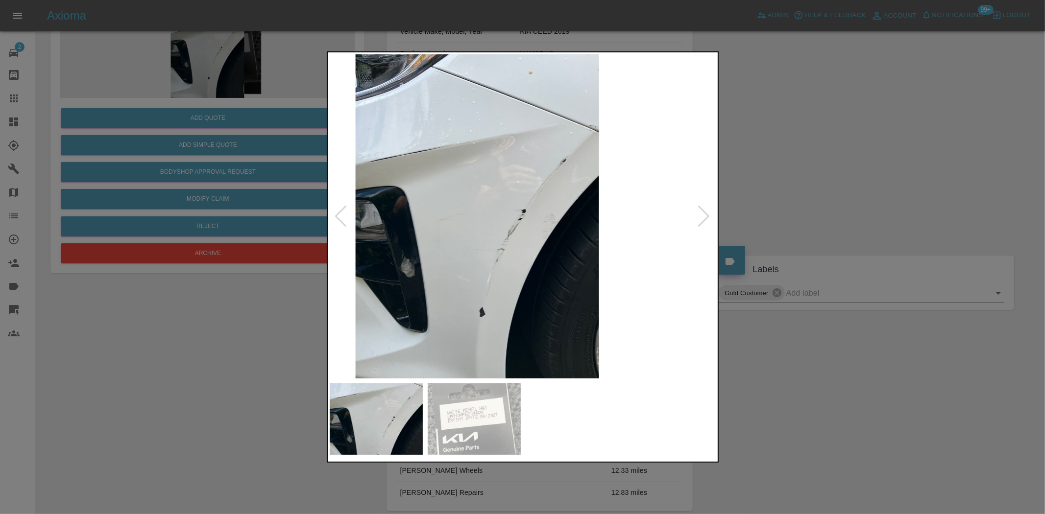
click at [488, 236] on img at bounding box center [477, 216] width 387 height 324
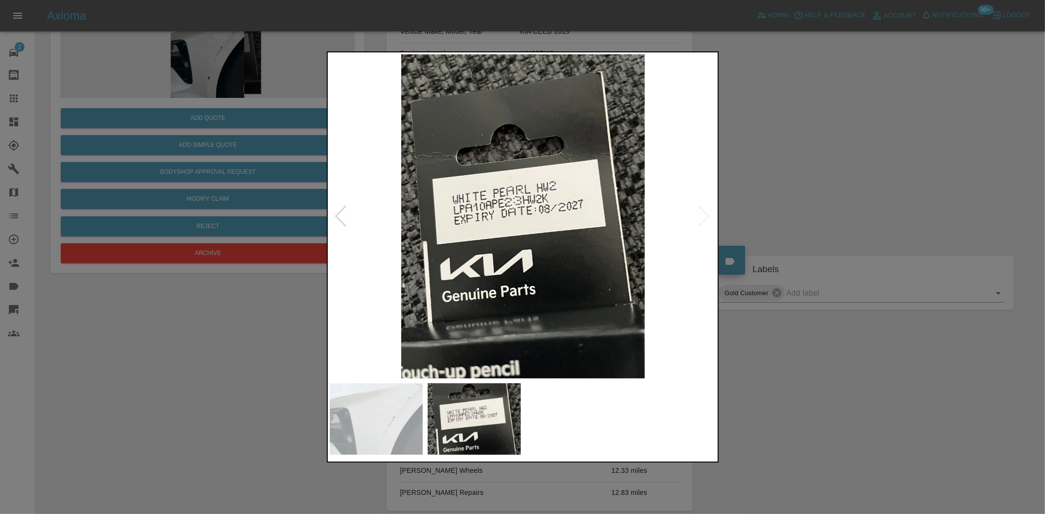
click at [405, 237] on img at bounding box center [523, 216] width 387 height 324
click at [569, 178] on img at bounding box center [523, 216] width 387 height 324
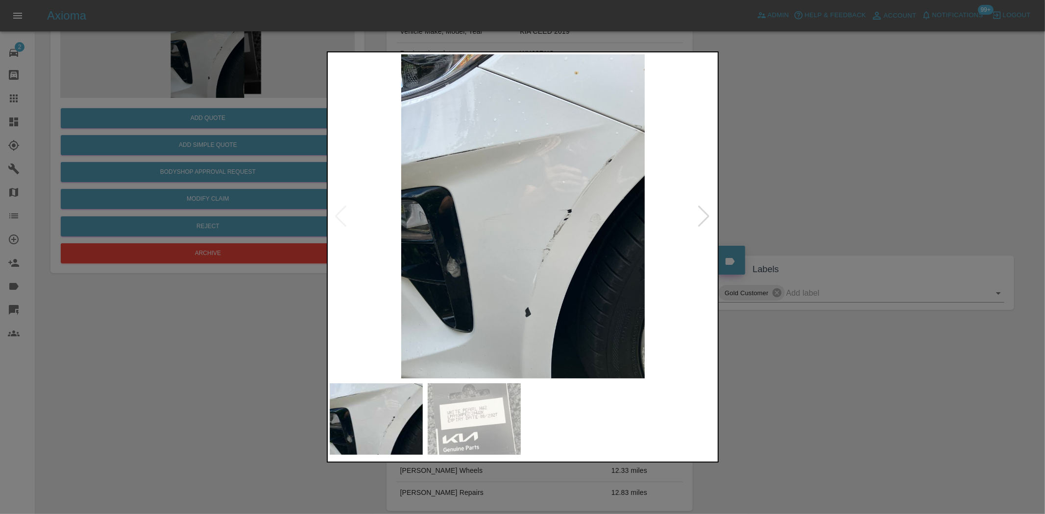
click at [614, 120] on img at bounding box center [523, 216] width 387 height 324
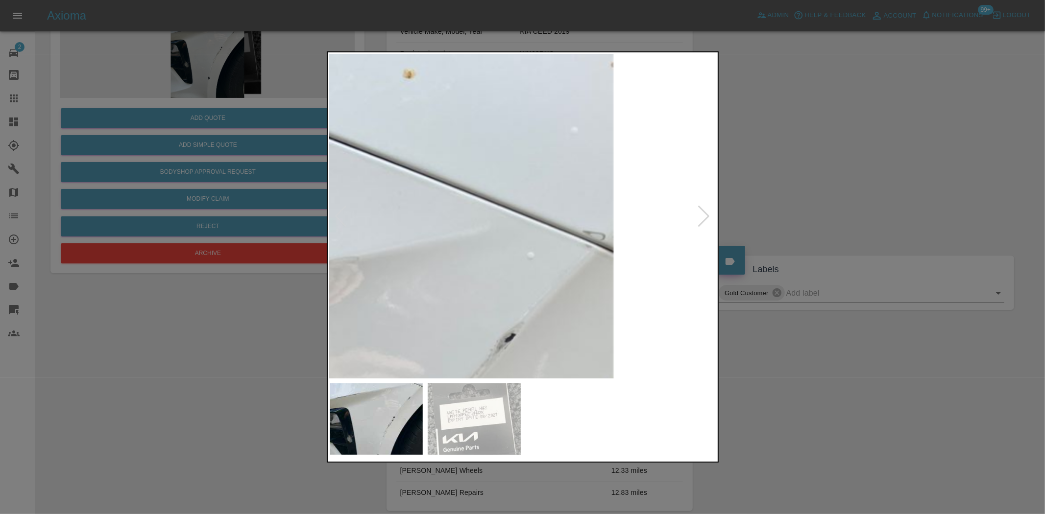
click at [384, 276] on img at bounding box center [248, 505] width 1161 height 973
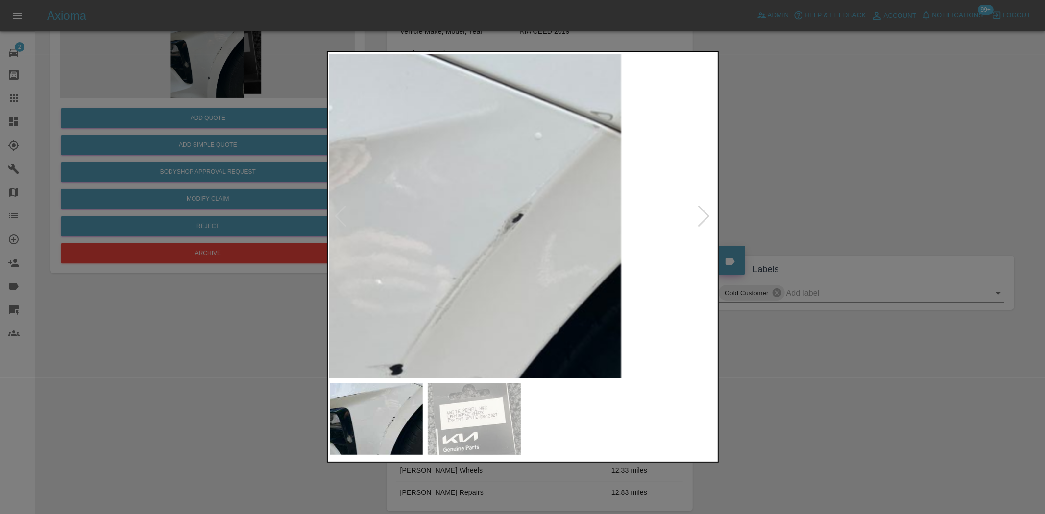
click at [477, 121] on img at bounding box center [256, 385] width 1161 height 973
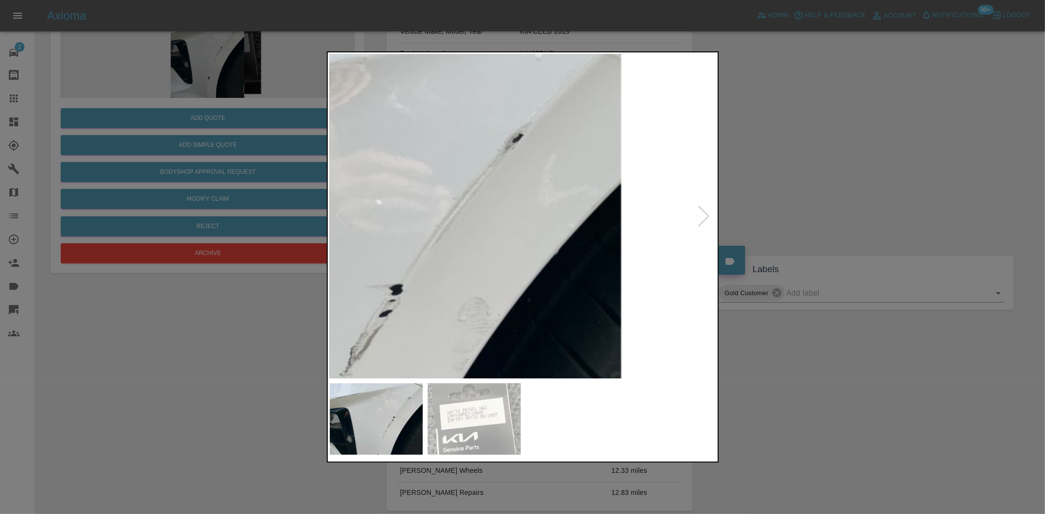
click at [542, 184] on img at bounding box center [256, 305] width 1161 height 973
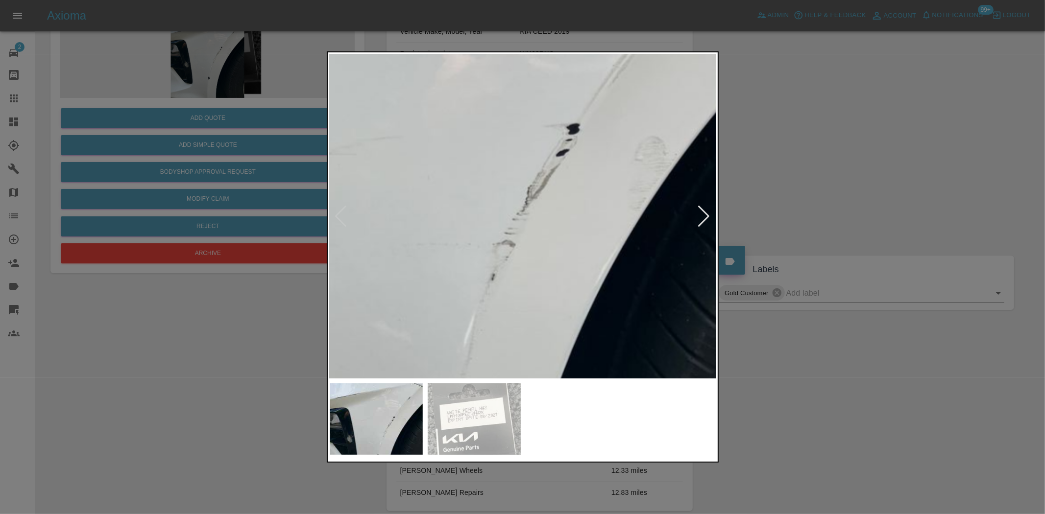
click at [462, 146] on img at bounding box center [433, 144] width 1161 height 973
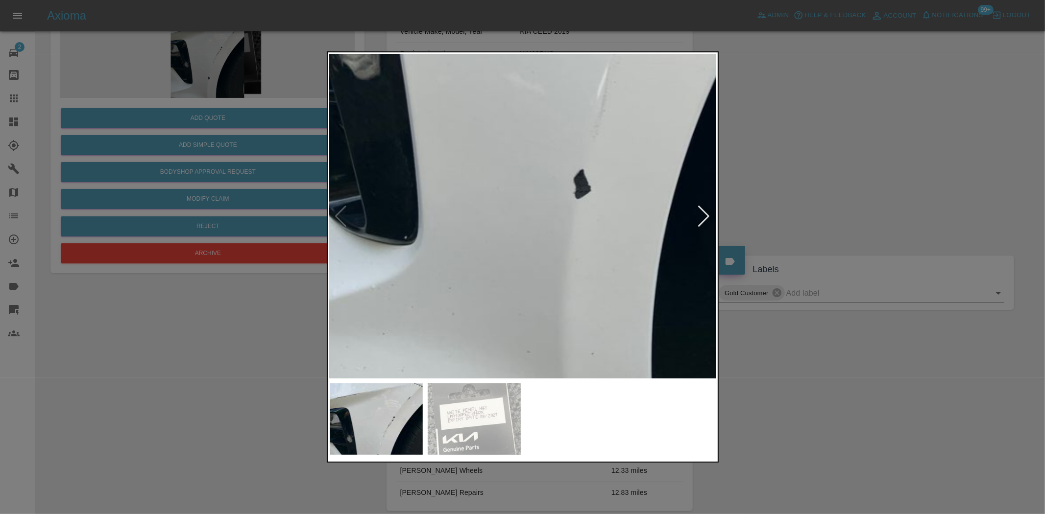
click at [242, 260] on div at bounding box center [522, 257] width 1045 height 514
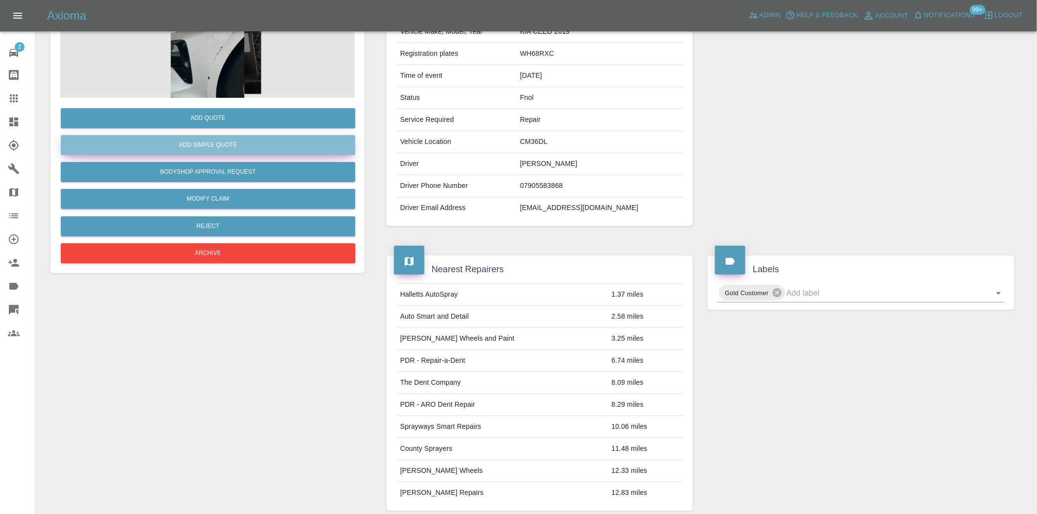
click at [208, 142] on button "Add Simple Quote" at bounding box center [208, 145] width 294 height 20
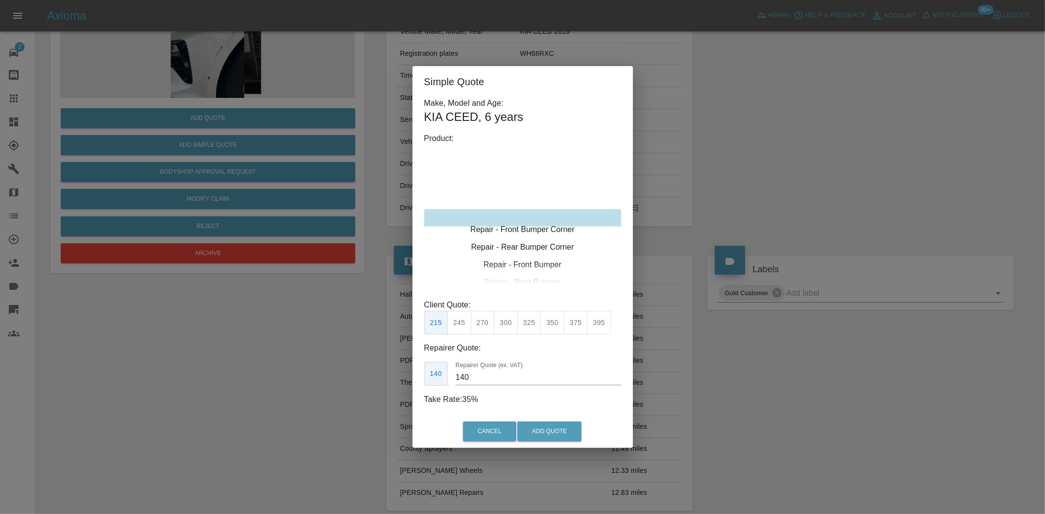
type input "120"
click at [125, 154] on div "Simple Quote Make, Model and Age: KIA CEED , 6 years Product: Repair - Front Bu…" at bounding box center [522, 257] width 1045 height 514
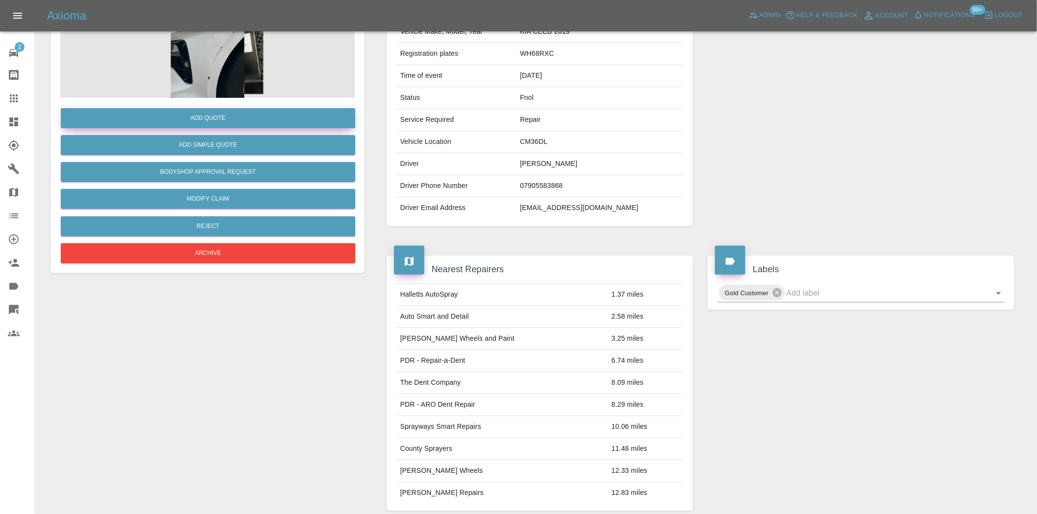
click at [170, 118] on button "Add Quote" at bounding box center [208, 118] width 294 height 20
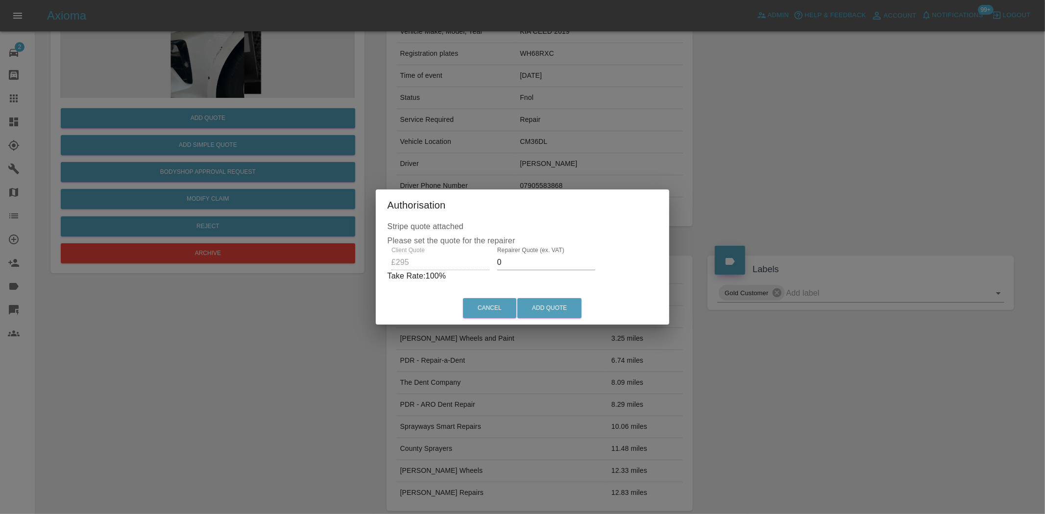
click at [475, 260] on div "Client Quote £295 Repairer Quote (ex. VAT) 0 Take Rate: 100 %" at bounding box center [523, 264] width 270 height 35
type input "190"
click at [533, 314] on button "Add Quote" at bounding box center [549, 308] width 64 height 20
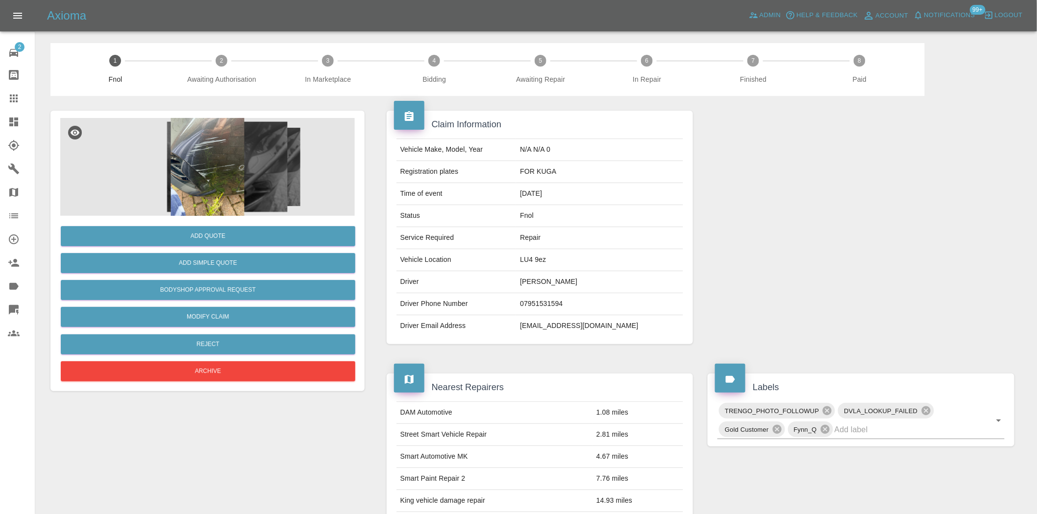
click at [214, 162] on img at bounding box center [207, 167] width 294 height 98
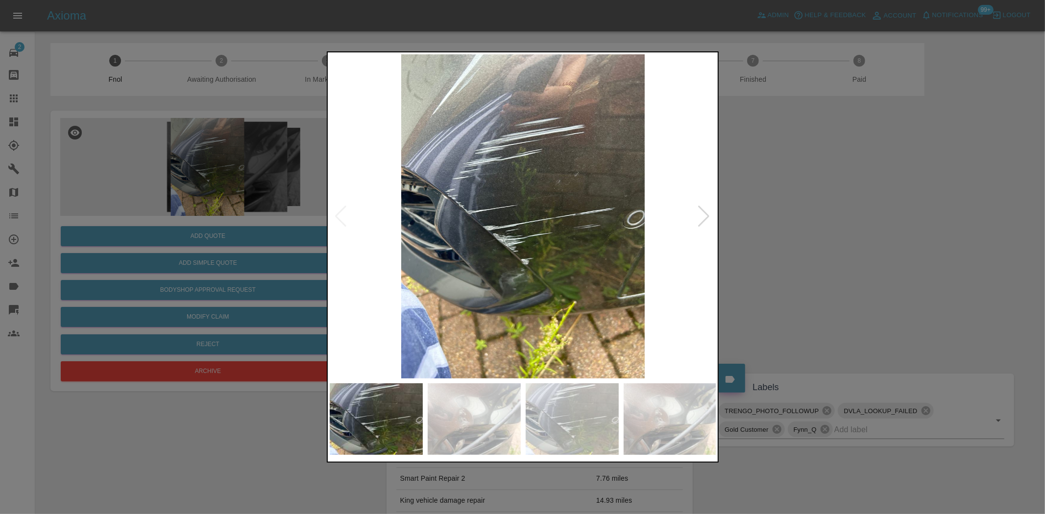
click at [229, 193] on div at bounding box center [522, 257] width 1045 height 514
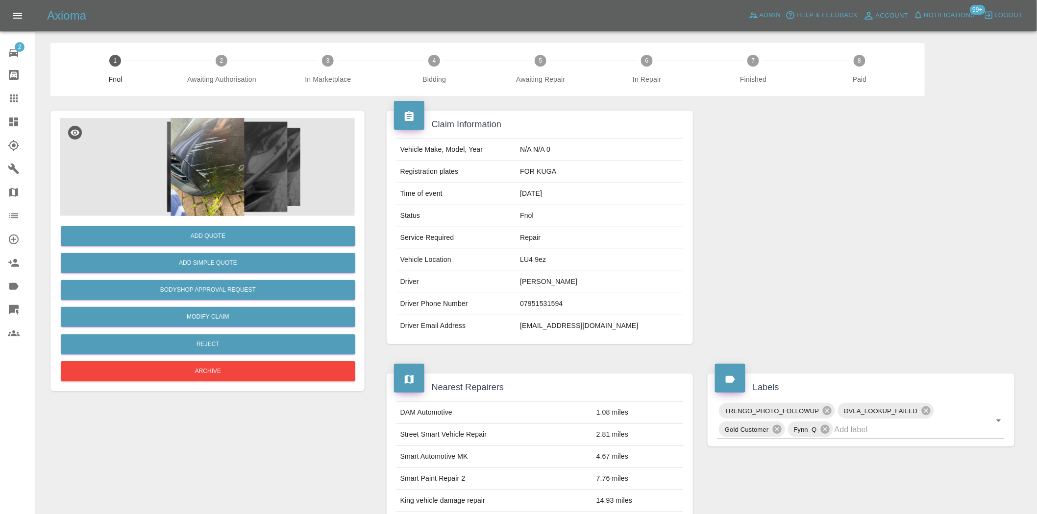
click at [309, 183] on img at bounding box center [207, 167] width 294 height 98
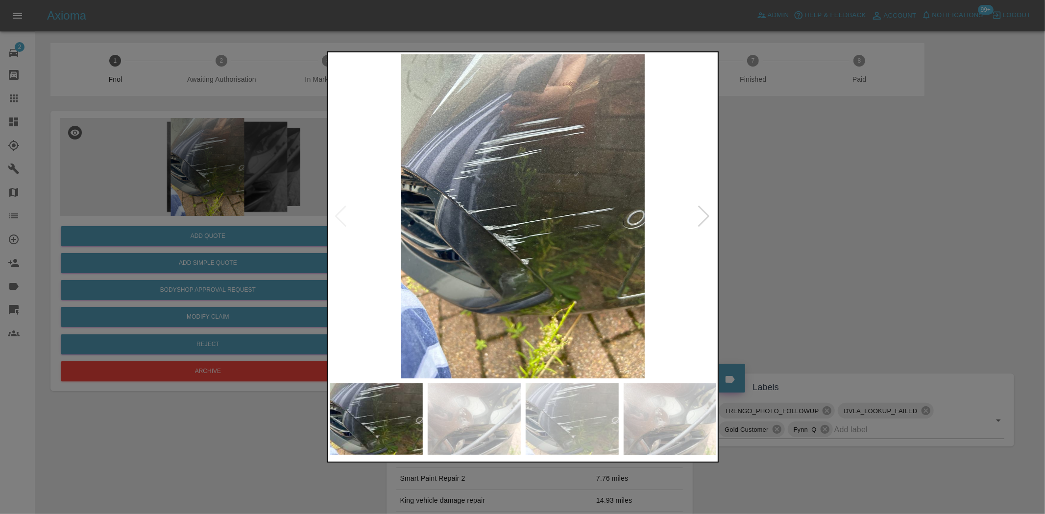
click at [532, 195] on img at bounding box center [523, 216] width 387 height 324
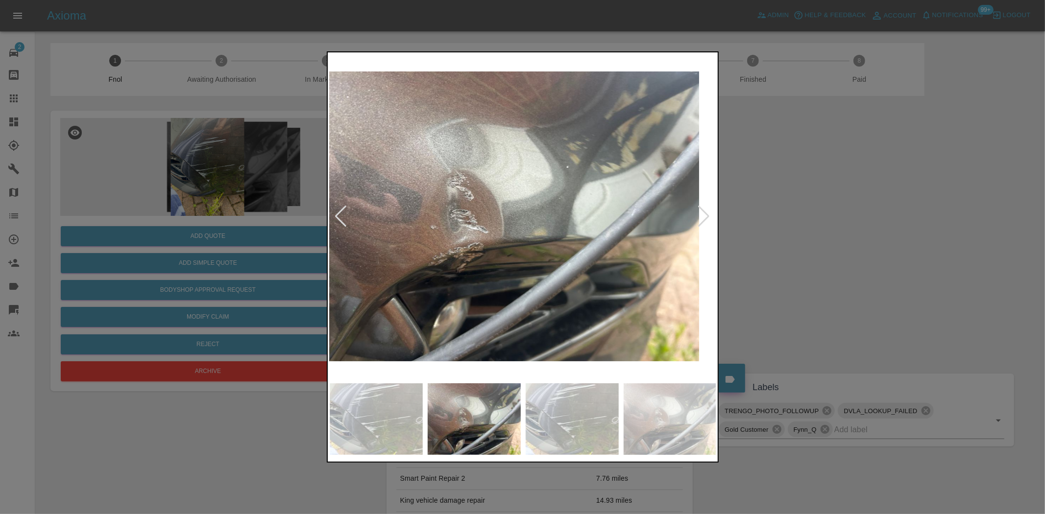
click at [452, 216] on img at bounding box center [505, 216] width 387 height 324
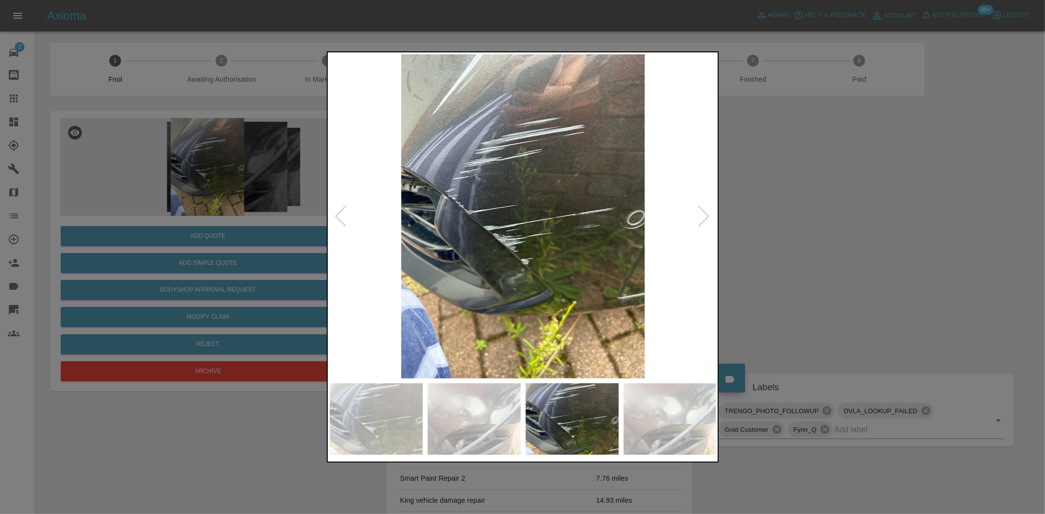
click at [468, 217] on img at bounding box center [523, 216] width 387 height 324
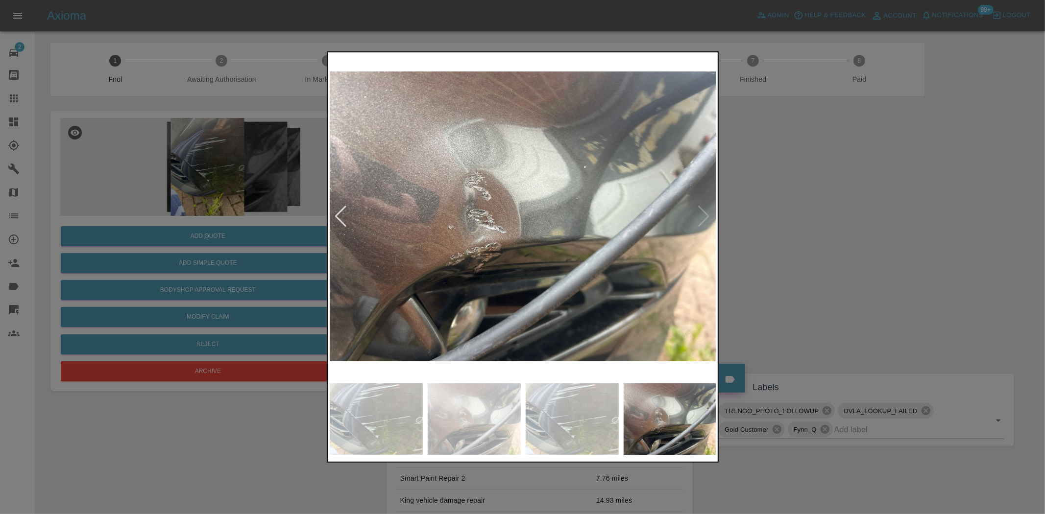
click at [480, 232] on img at bounding box center [523, 216] width 387 height 324
drag, startPoint x: 257, startPoint y: 220, endPoint x: 254, endPoint y: 240, distance: 19.8
click at [256, 220] on div at bounding box center [522, 257] width 1045 height 514
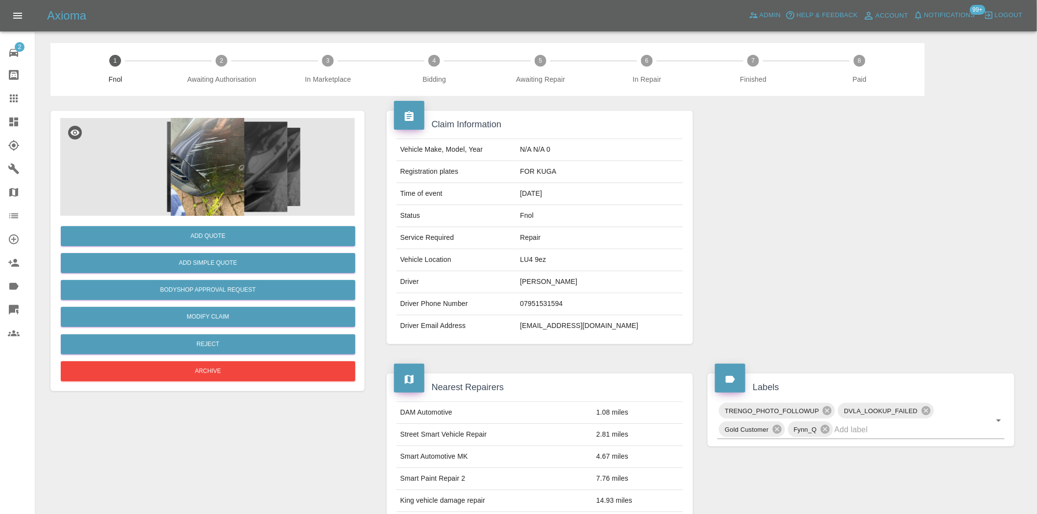
click at [196, 179] on img at bounding box center [207, 167] width 294 height 98
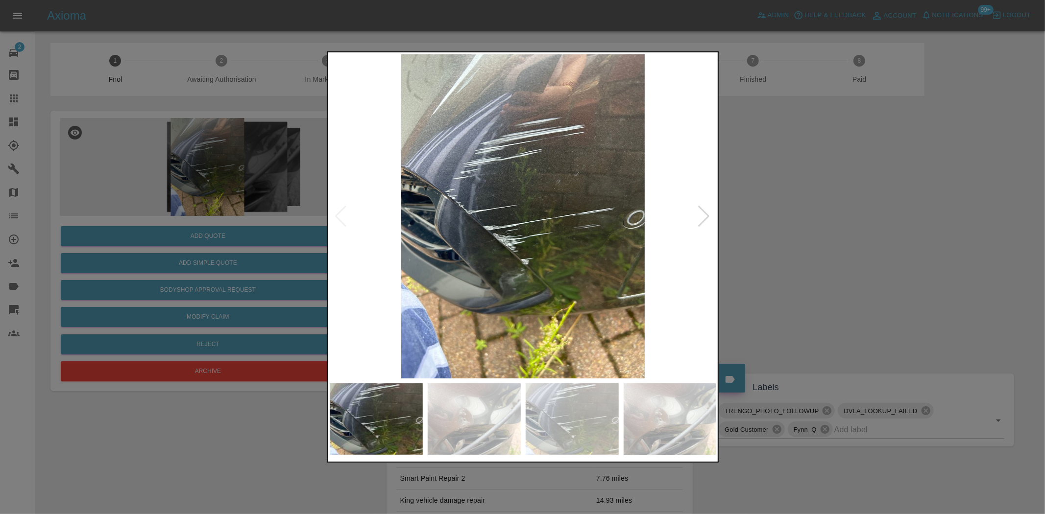
click at [475, 207] on img at bounding box center [523, 216] width 387 height 324
click at [475, 209] on img at bounding box center [523, 216] width 387 height 324
click at [451, 208] on img at bounding box center [523, 216] width 387 height 324
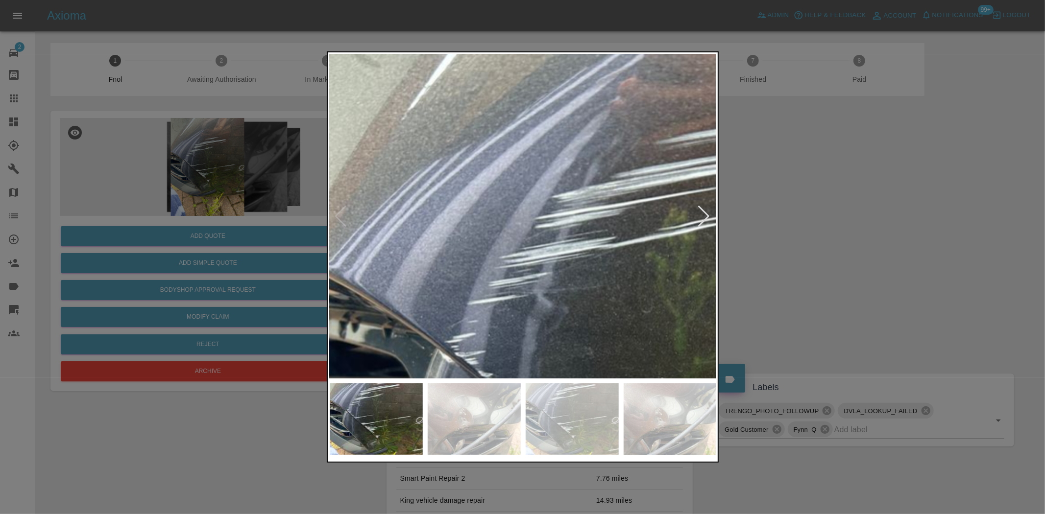
click at [409, 360] on img at bounding box center [678, 415] width 1161 height 973
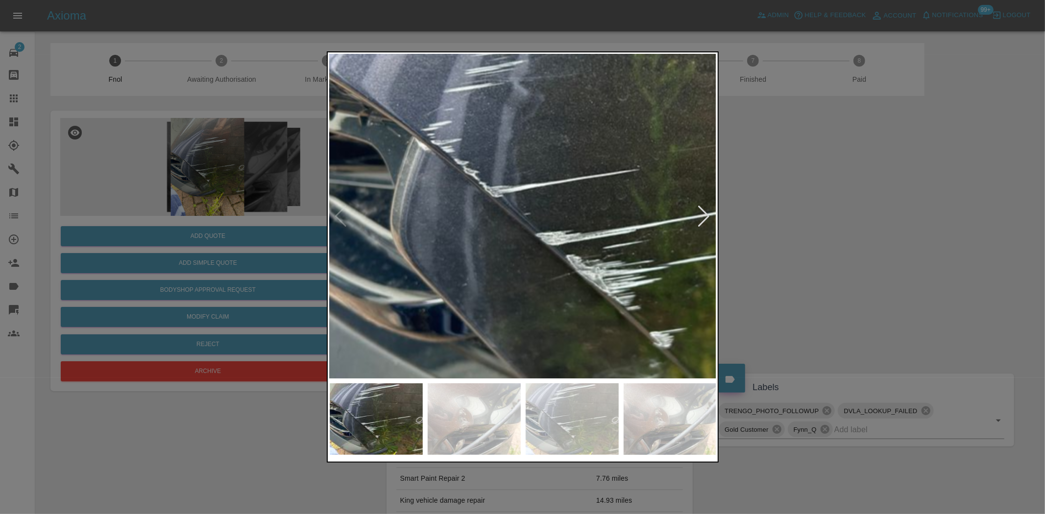
click at [463, 89] on img at bounding box center [654, 203] width 1161 height 973
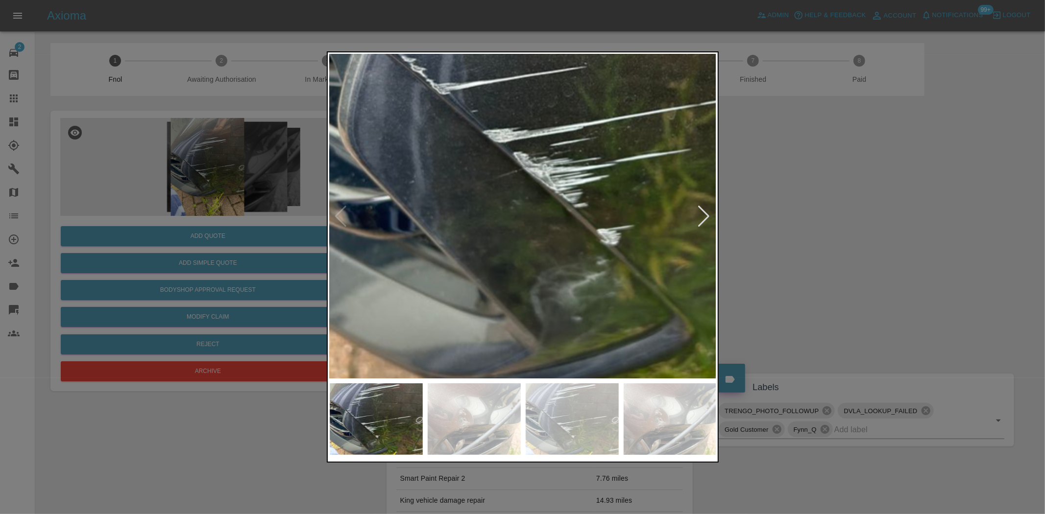
click at [461, 135] on img at bounding box center [602, 100] width 1161 height 973
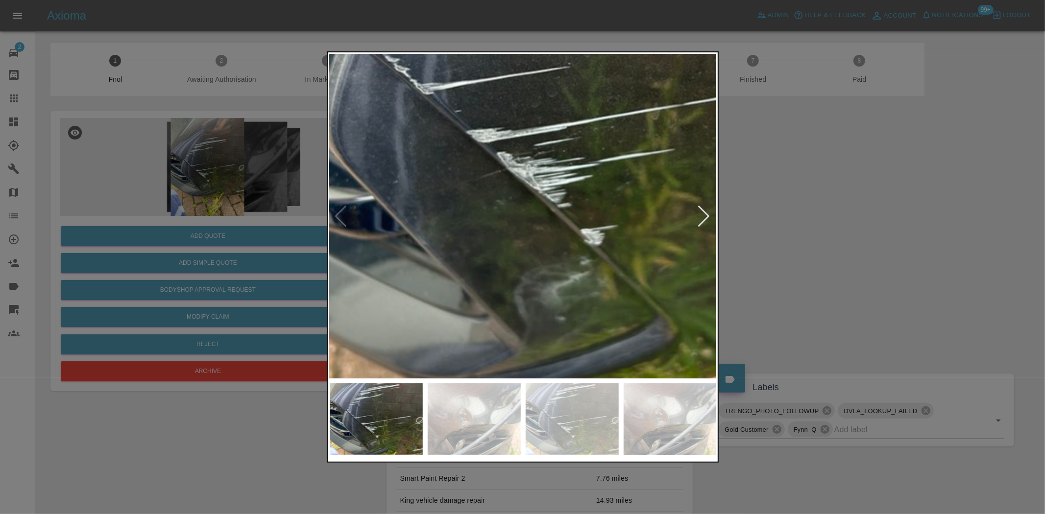
click at [474, 157] on img at bounding box center [585, 100] width 1161 height 973
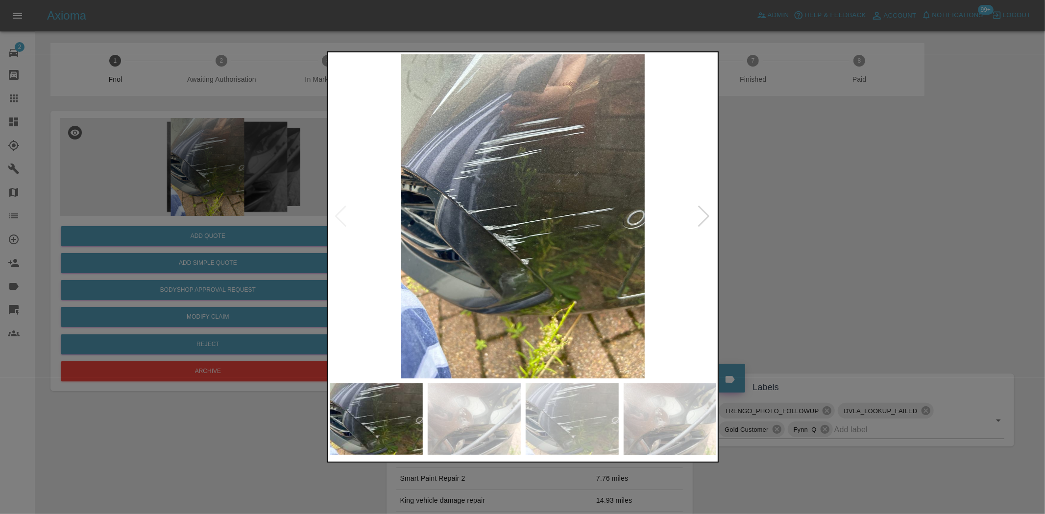
click at [484, 221] on img at bounding box center [523, 216] width 387 height 324
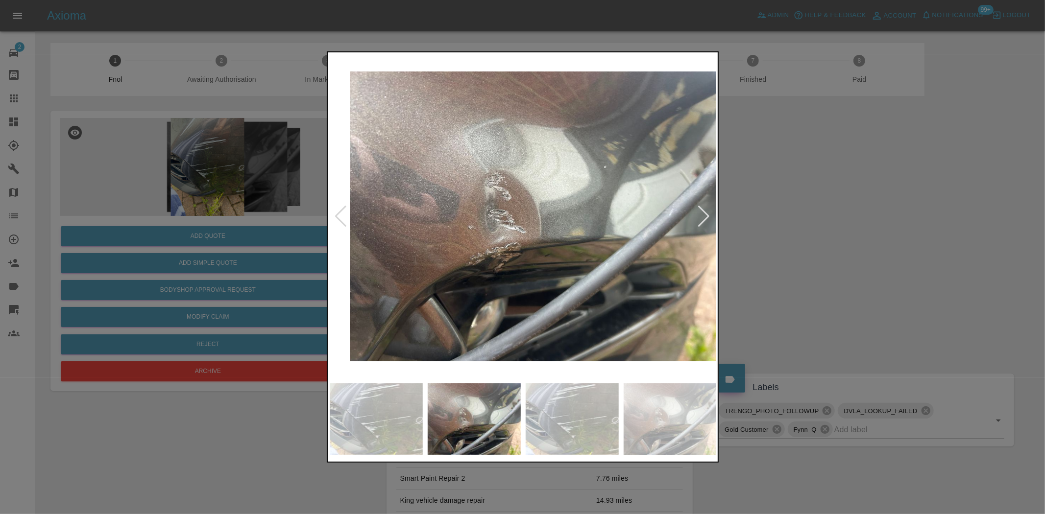
click at [504, 144] on img at bounding box center [543, 216] width 387 height 324
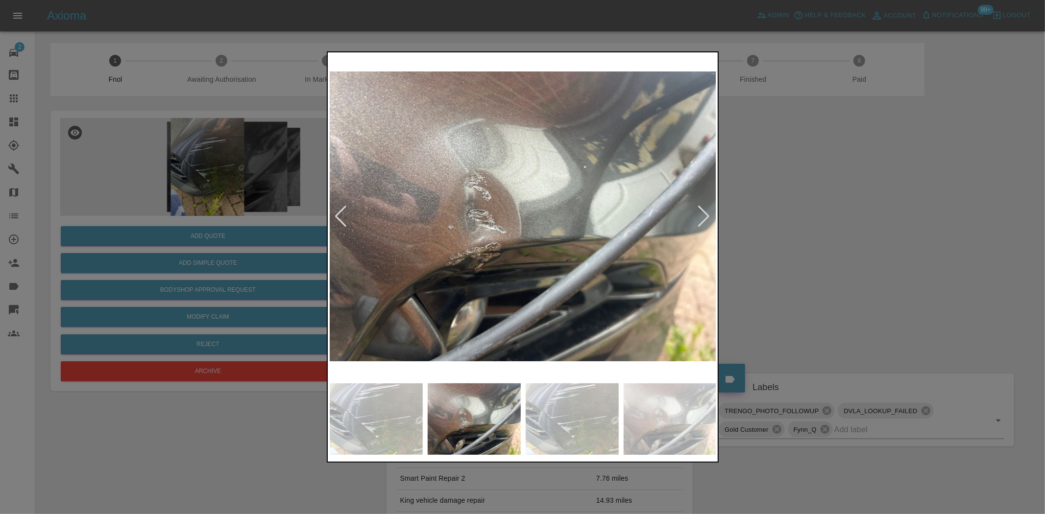
click at [500, 148] on img at bounding box center [523, 216] width 387 height 324
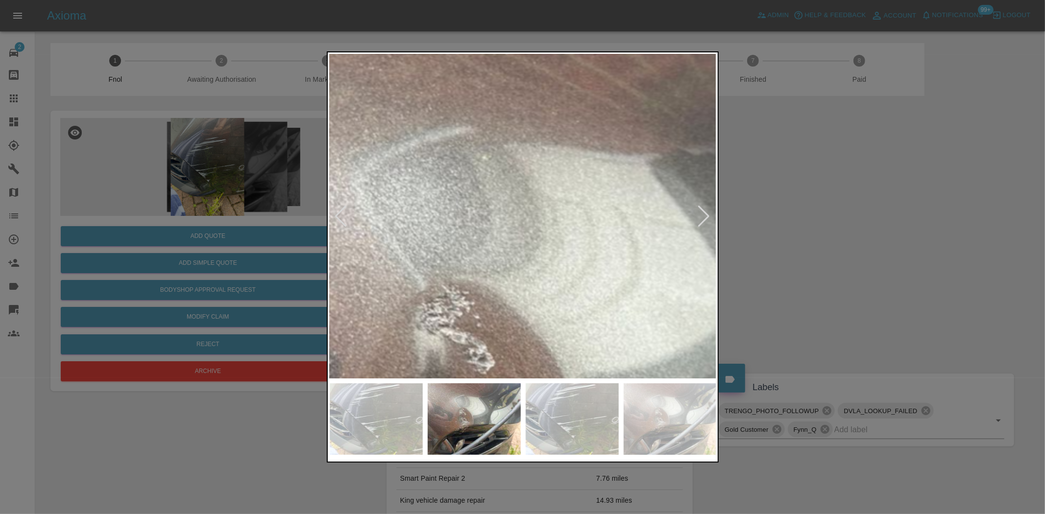
click at [492, 151] on img at bounding box center [589, 420] width 1161 height 973
click at [492, 152] on img at bounding box center [589, 420] width 1161 height 973
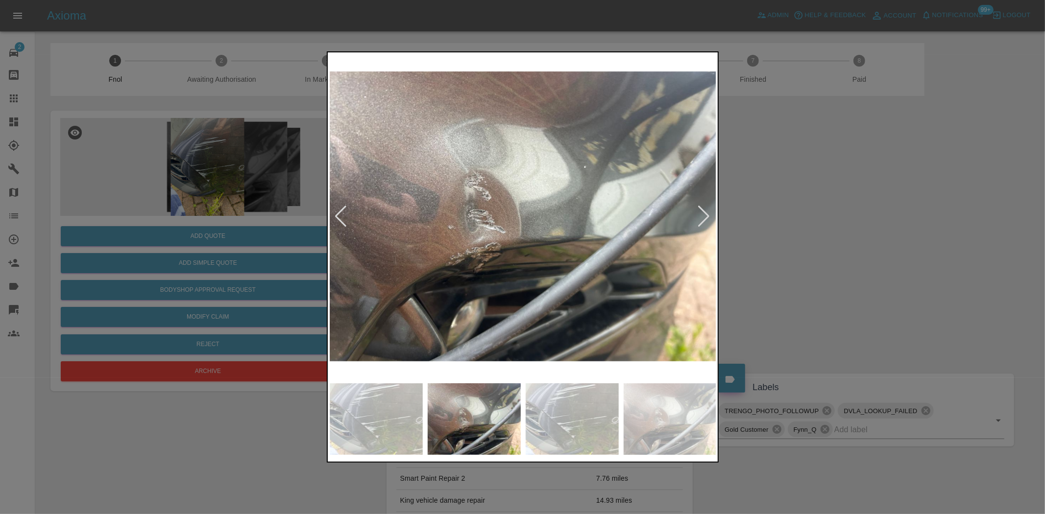
click at [474, 226] on img at bounding box center [523, 216] width 387 height 324
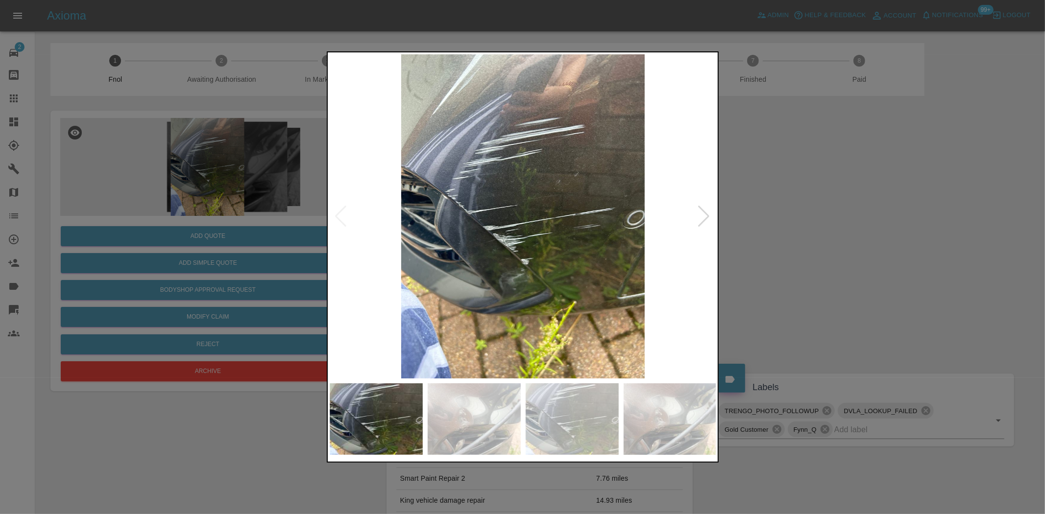
click at [440, 224] on img at bounding box center [523, 216] width 387 height 324
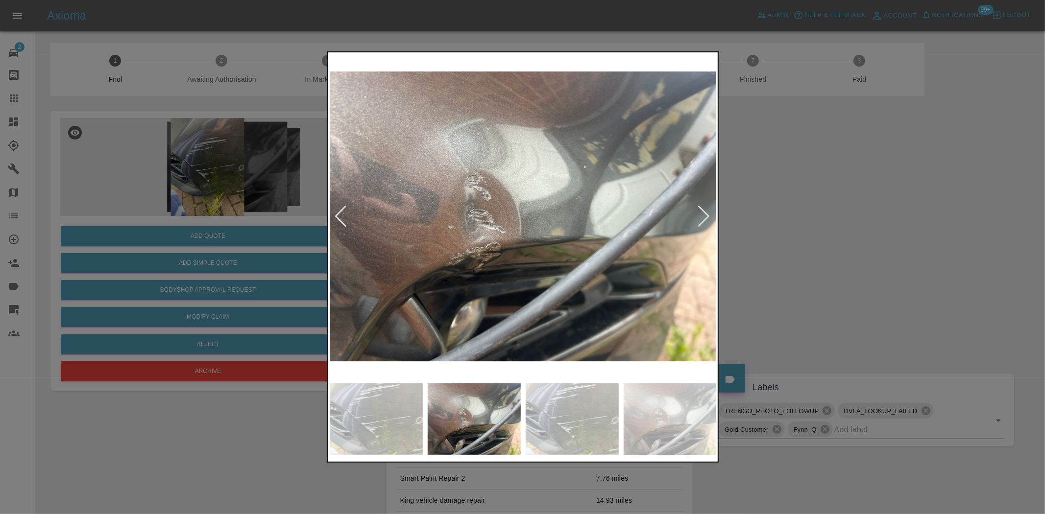
click at [196, 205] on div at bounding box center [522, 257] width 1045 height 514
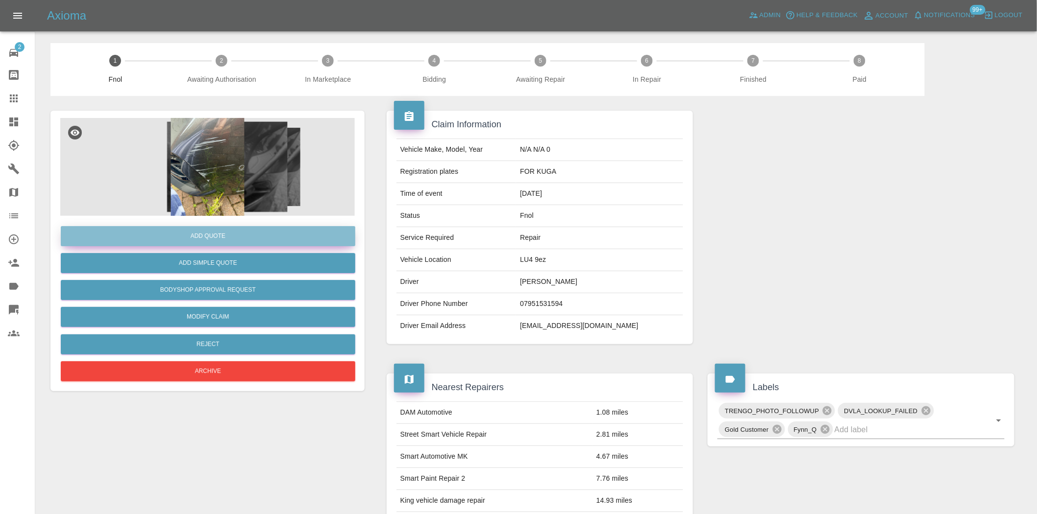
click at [218, 236] on button "Add Quote" at bounding box center [208, 236] width 294 height 20
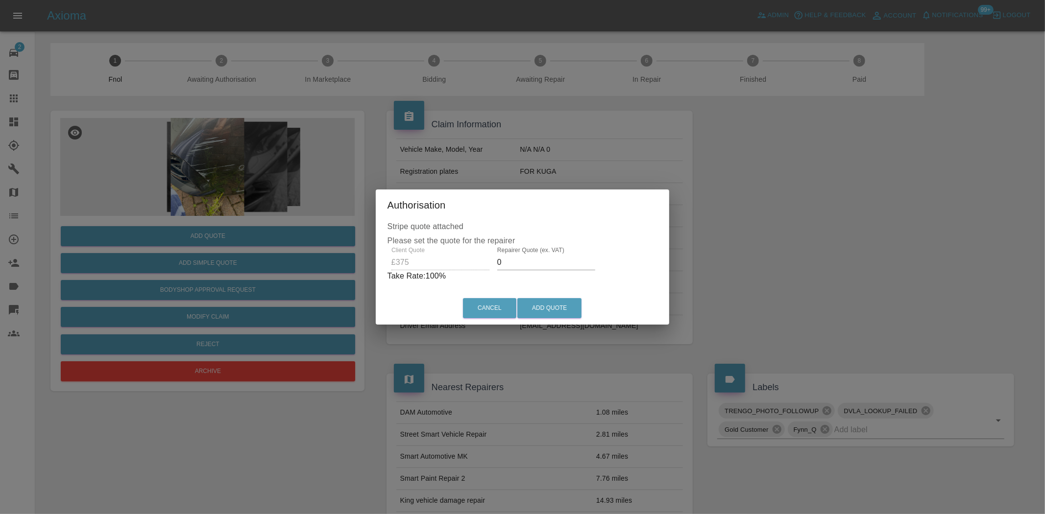
drag, startPoint x: 503, startPoint y: 266, endPoint x: 460, endPoint y: 272, distance: 43.6
click at [461, 272] on div "Client Quote £375 Repairer Quote (ex. VAT) 0 Take Rate: 100 %" at bounding box center [523, 264] width 270 height 35
type input "200"
click at [540, 302] on button "Add Quote" at bounding box center [549, 308] width 64 height 20
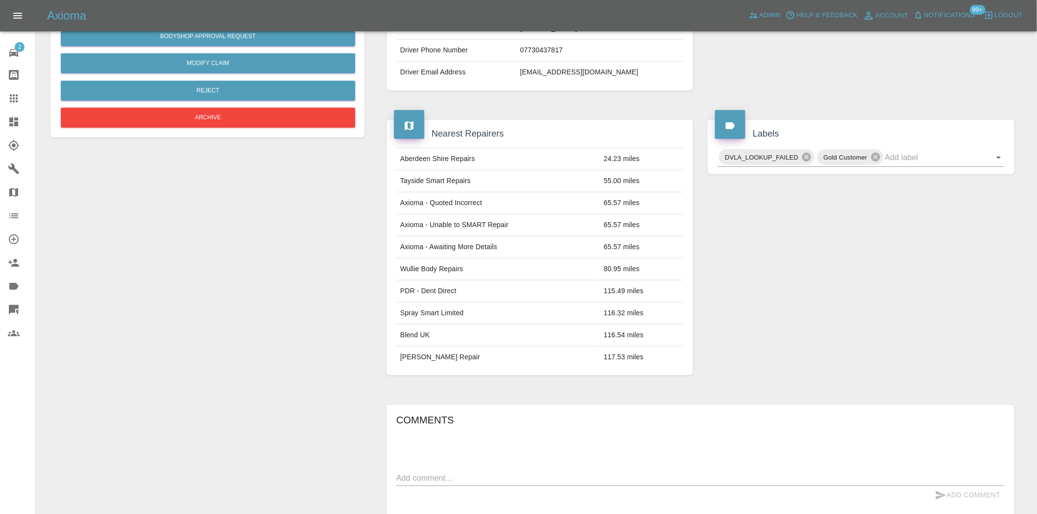
scroll to position [18, 0]
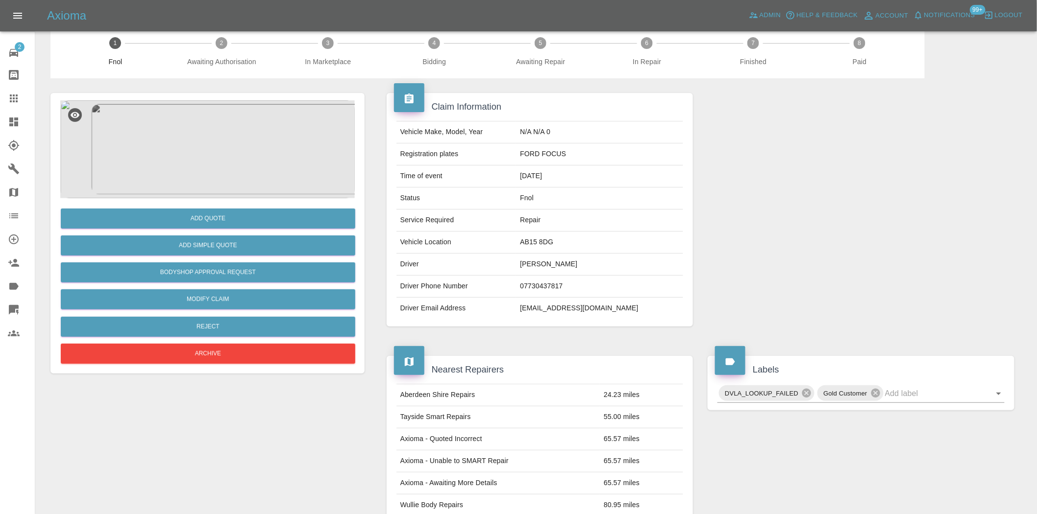
click at [216, 145] on img at bounding box center [207, 149] width 294 height 98
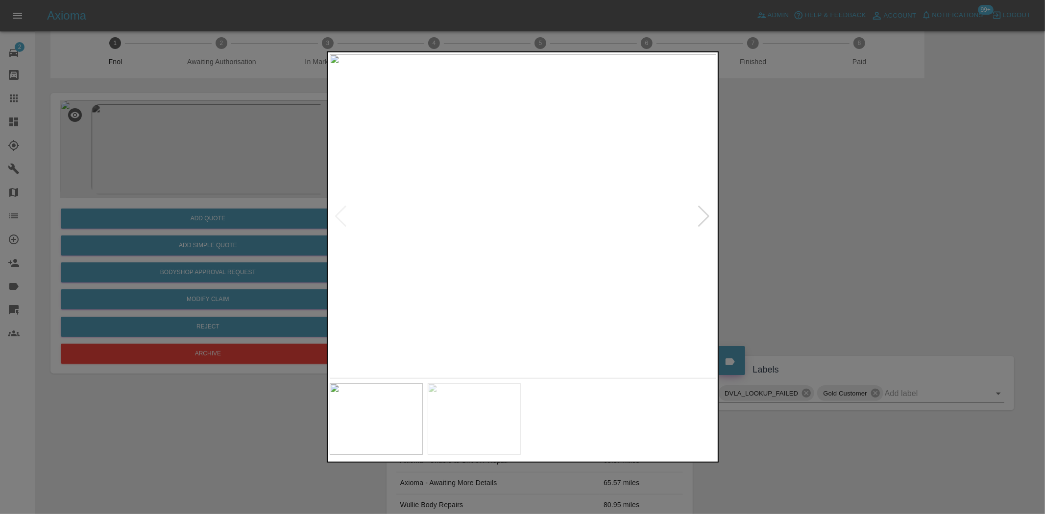
click at [433, 286] on img at bounding box center [523, 216] width 387 height 324
click at [439, 283] on img at bounding box center [790, 8] width 1161 height 973
click at [446, 282] on img at bounding box center [523, 216] width 387 height 324
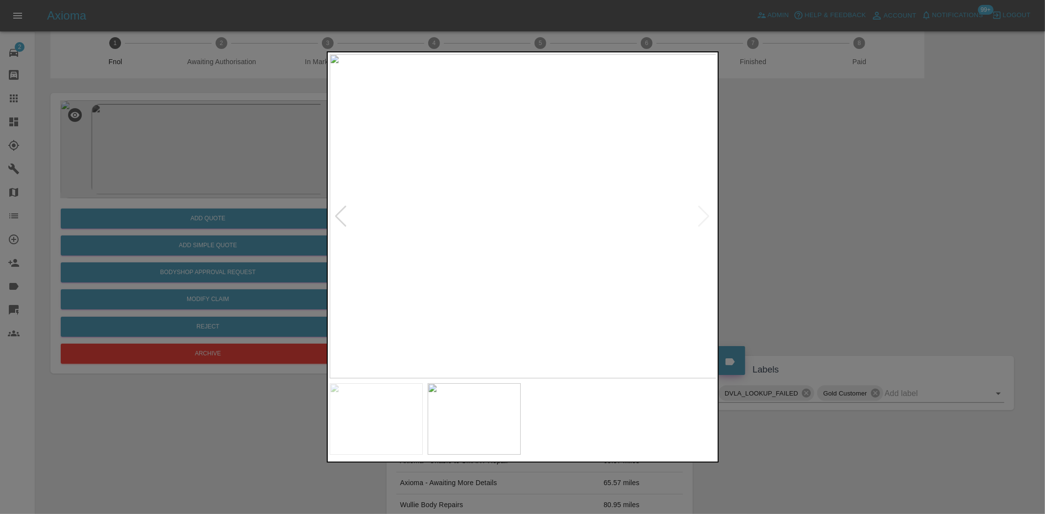
click at [581, 228] on img at bounding box center [523, 216] width 387 height 324
click at [609, 222] on img at bounding box center [523, 216] width 387 height 324
click at [609, 222] on img at bounding box center [263, 198] width 1161 height 973
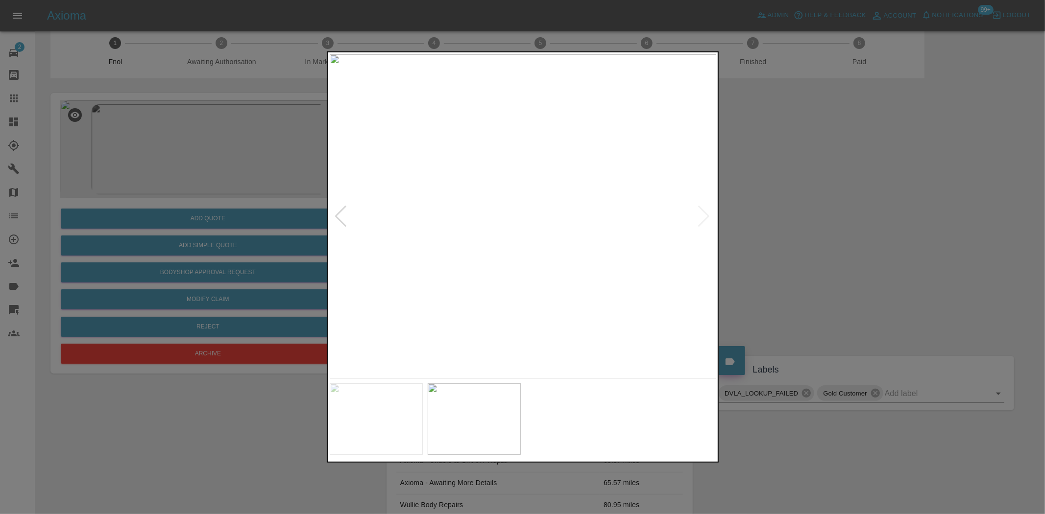
click at [285, 231] on div at bounding box center [522, 257] width 1045 height 514
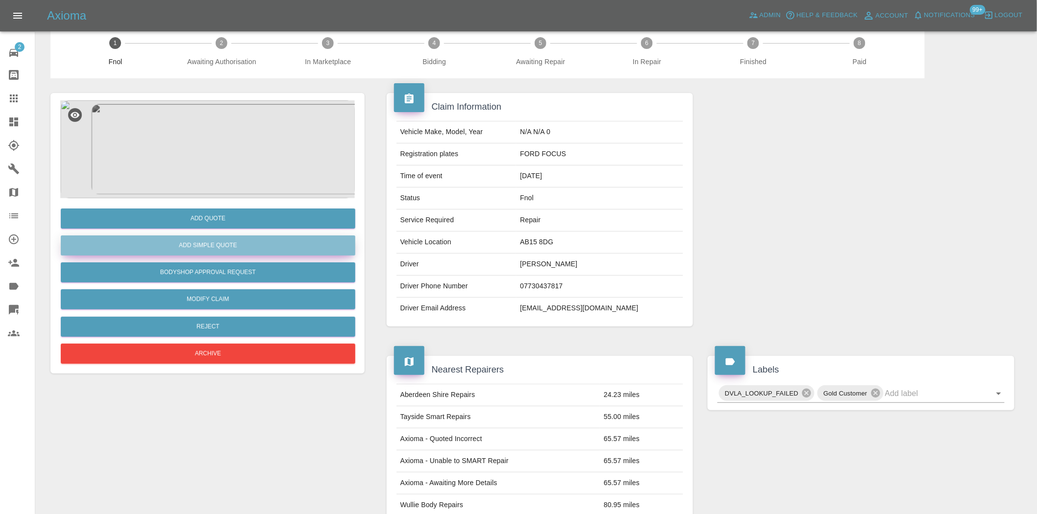
click at [285, 238] on button "Add Simple Quote" at bounding box center [208, 246] width 294 height 20
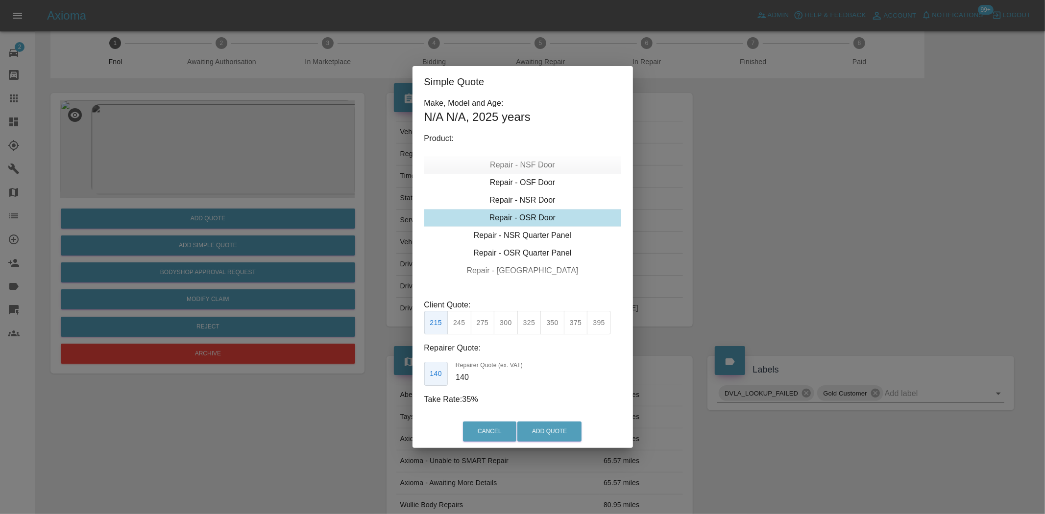
click at [533, 168] on div "Repair - NSF Door" at bounding box center [522, 165] width 197 height 18
drag, startPoint x: 531, startPoint y: 330, endPoint x: 468, endPoint y: 366, distance: 71.8
click at [530, 330] on button "325" at bounding box center [529, 323] width 24 height 24
drag, startPoint x: 476, startPoint y: 374, endPoint x: 428, endPoint y: 361, distance: 49.9
click at [434, 368] on div "210 Repairer Quote (ex. VAT) 210" at bounding box center [522, 374] width 197 height 24
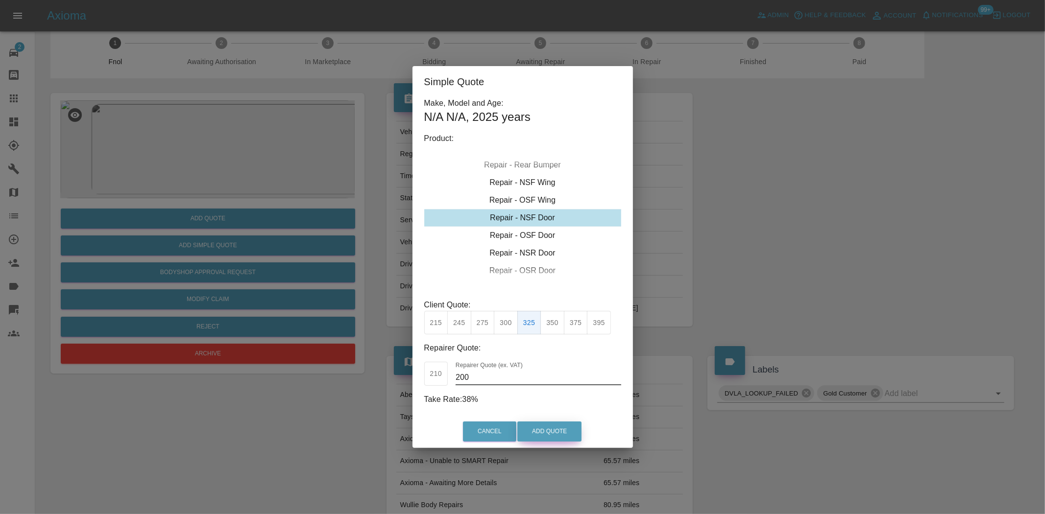
type input "200"
click at [538, 431] on button "Add Quote" at bounding box center [549, 432] width 64 height 20
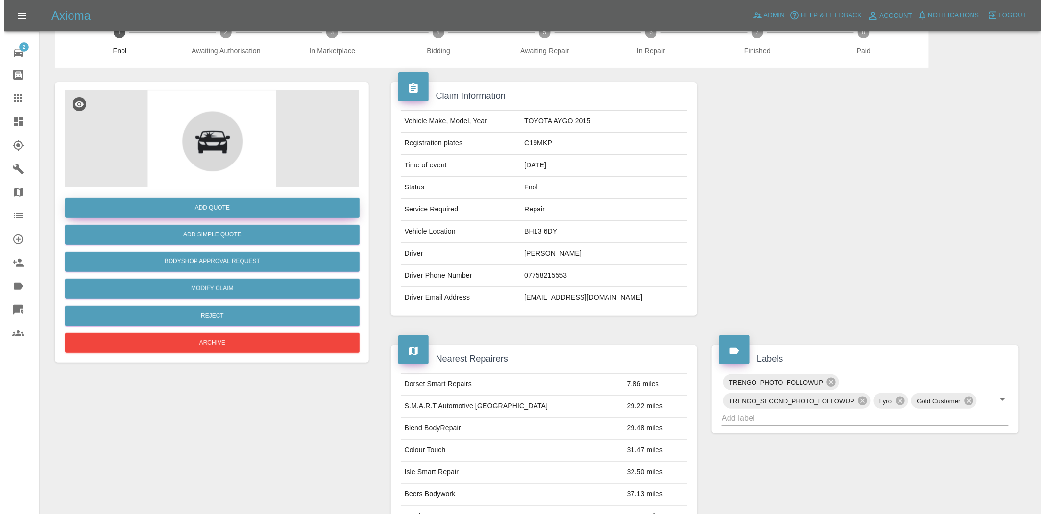
scroll to position [28, 0]
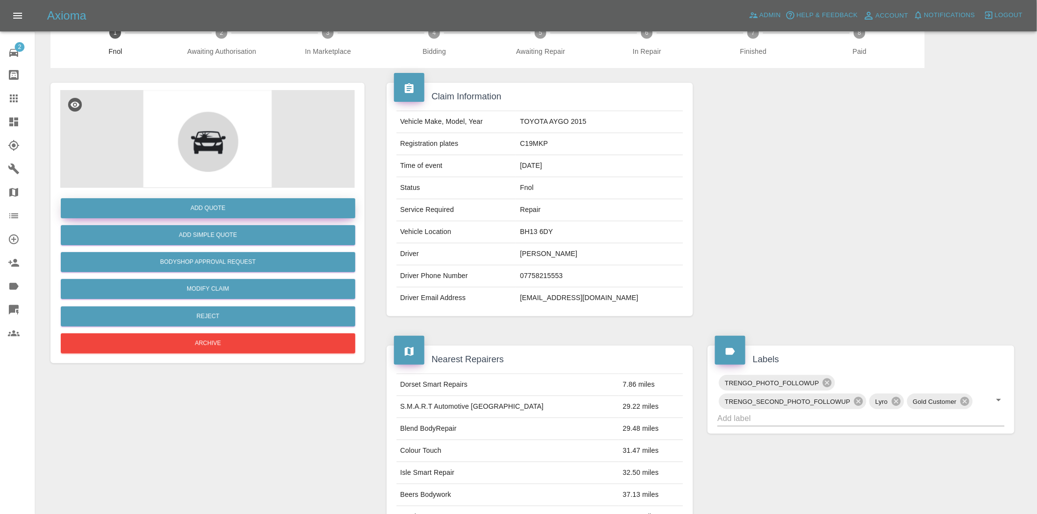
click at [167, 209] on button "Add Quote" at bounding box center [208, 208] width 294 height 20
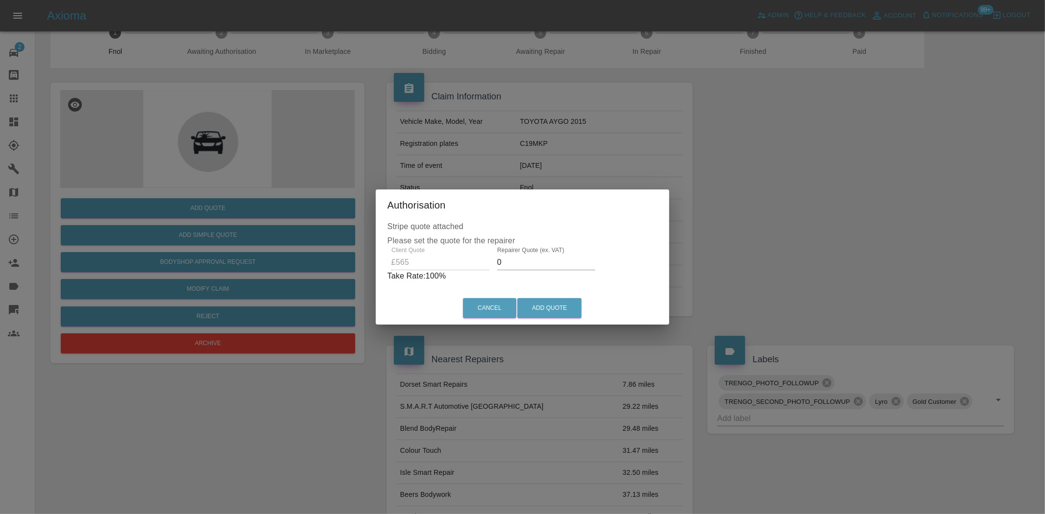
click at [471, 263] on div "Client Quote £565 Repairer Quote (ex. VAT) 0 Take Rate: 100 %" at bounding box center [523, 264] width 270 height 35
type input "300"
click at [564, 310] on button "Add Quote" at bounding box center [549, 308] width 64 height 20
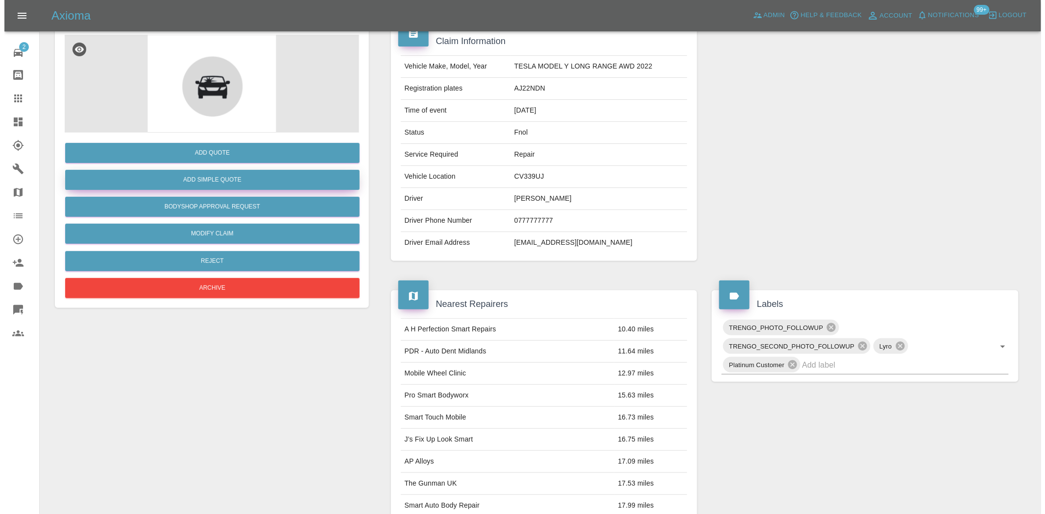
scroll to position [72, 0]
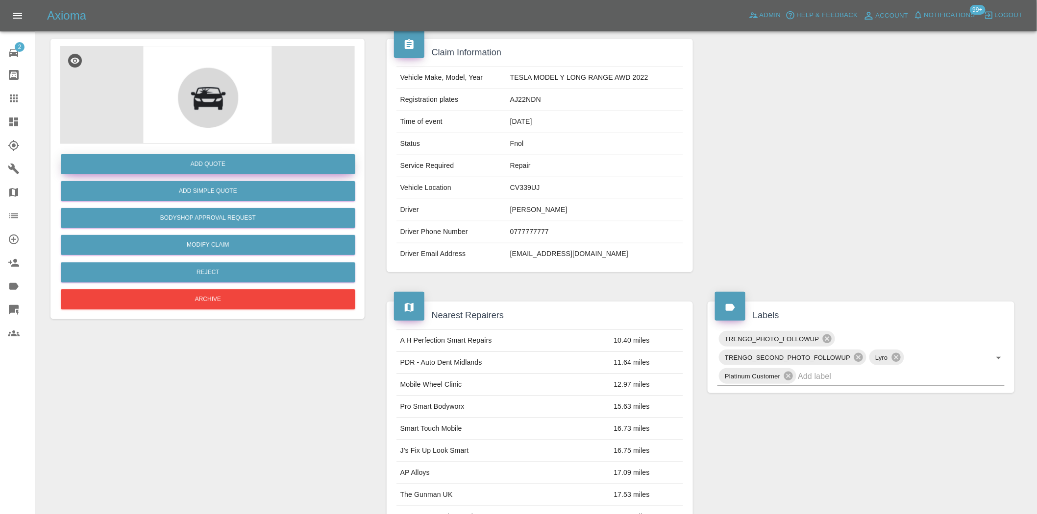
click at [250, 160] on button "Add Quote" at bounding box center [208, 164] width 294 height 20
